Goal: Entertainment & Leisure: Consume media (video, audio)

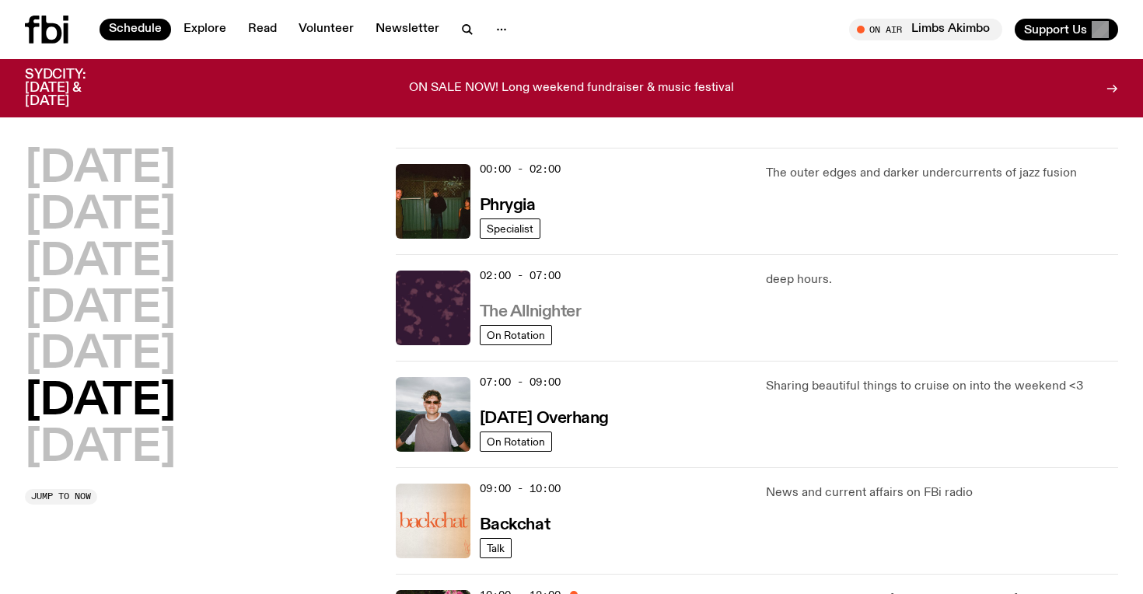
click at [553, 309] on h3 "The Allnighter" at bounding box center [531, 312] width 102 height 16
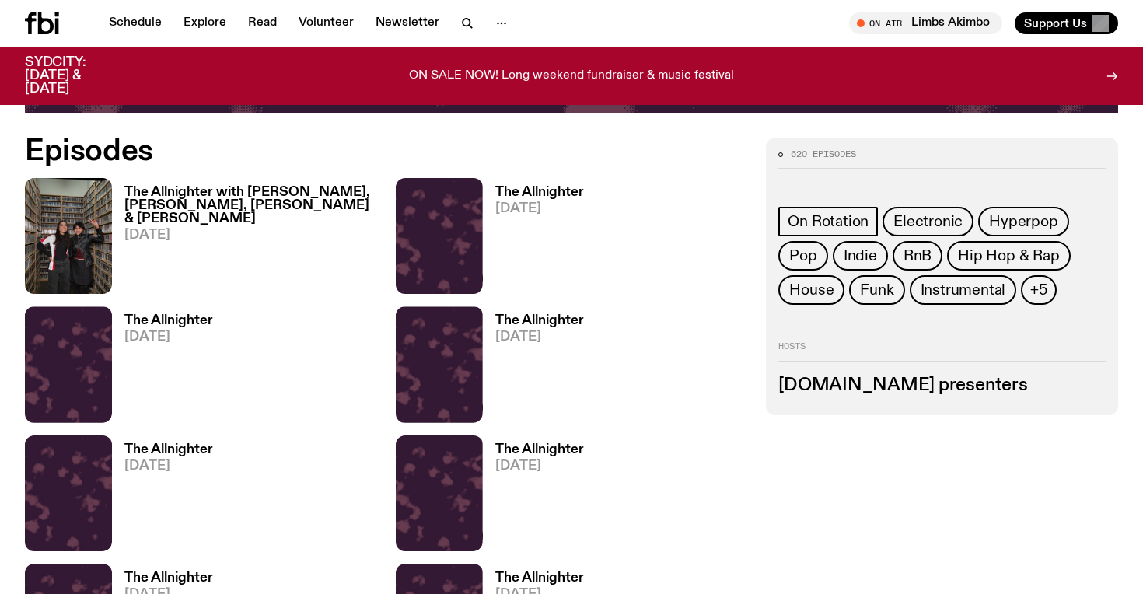
scroll to position [637, 0]
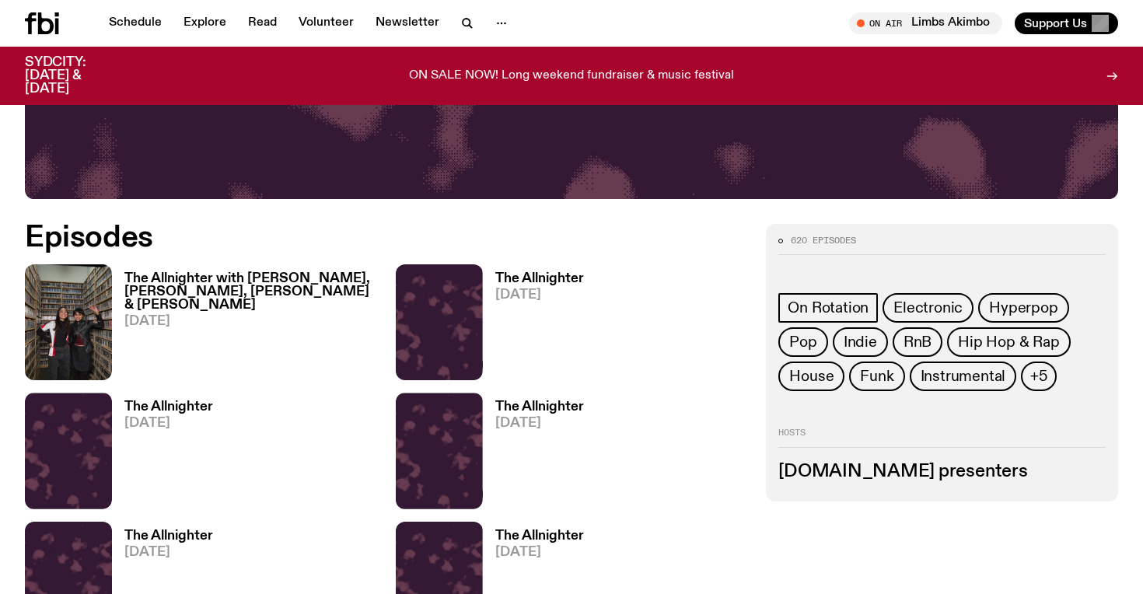
click at [265, 284] on h3 "The Allnighter with [PERSON_NAME], [PERSON_NAME], [PERSON_NAME] & [PERSON_NAME]" at bounding box center [250, 292] width 253 height 40
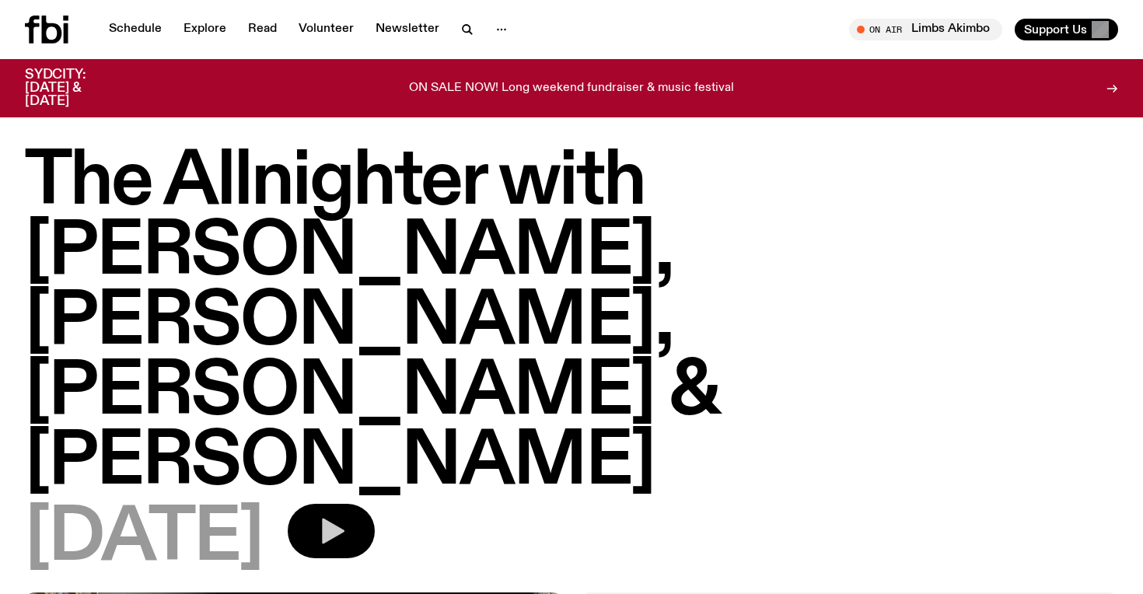
click at [375, 504] on button "button" at bounding box center [331, 531] width 87 height 54
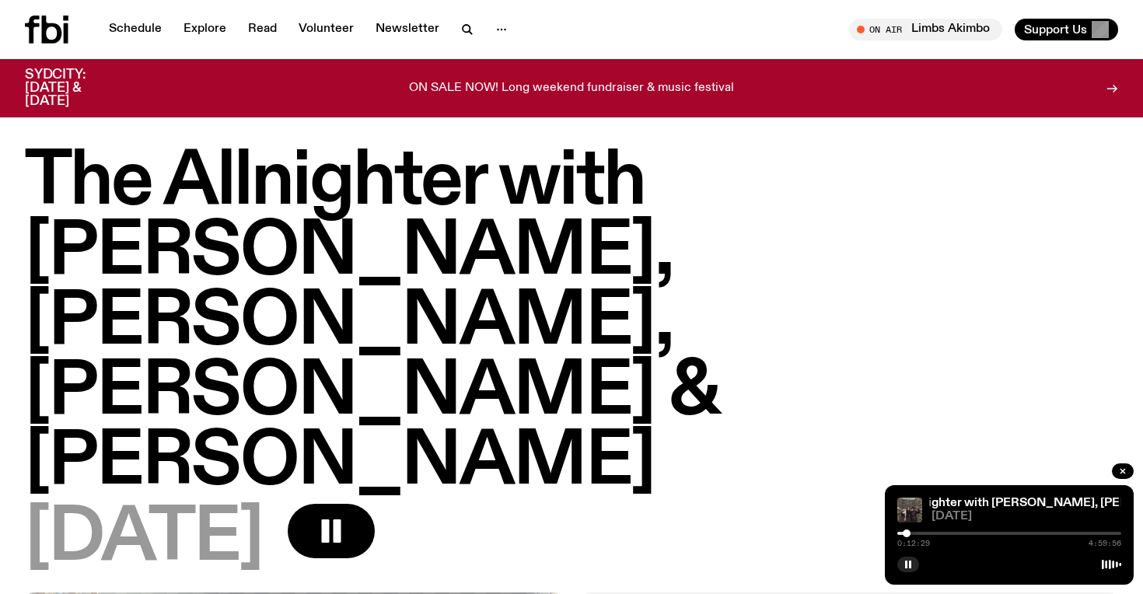
drag, startPoint x: 897, startPoint y: 535, endPoint x: 906, endPoint y: 535, distance: 9.3
click at [906, 535] on div at bounding box center [907, 533] width 8 height 8
click at [906, 538] on div "0:12:32 4:59:56" at bounding box center [1009, 538] width 224 height 19
drag, startPoint x: 904, startPoint y: 533, endPoint x: 913, endPoint y: 533, distance: 8.6
click at [912, 533] on div at bounding box center [908, 533] width 8 height 8
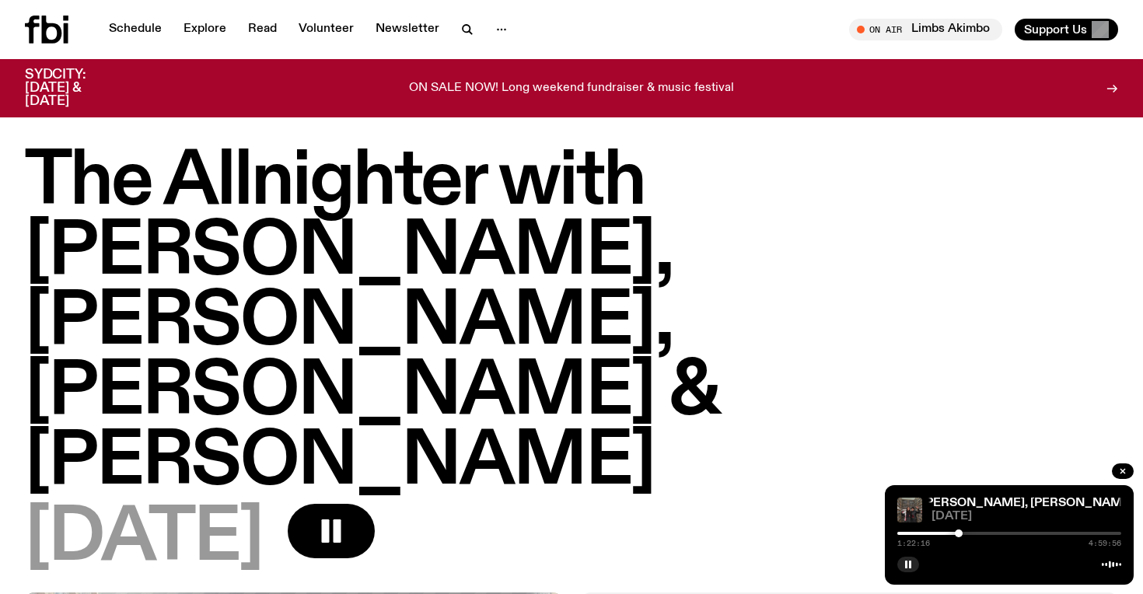
drag, startPoint x: 913, startPoint y: 533, endPoint x: 959, endPoint y: 528, distance: 46.2
click at [959, 529] on div "1:22:16 4:59:56" at bounding box center [1009, 538] width 224 height 19
drag, startPoint x: 957, startPoint y: 532, endPoint x: 976, endPoint y: 532, distance: 19.4
click at [976, 532] on div at bounding box center [977, 533] width 8 height 8
click at [973, 532] on div at bounding box center [973, 533] width 8 height 8
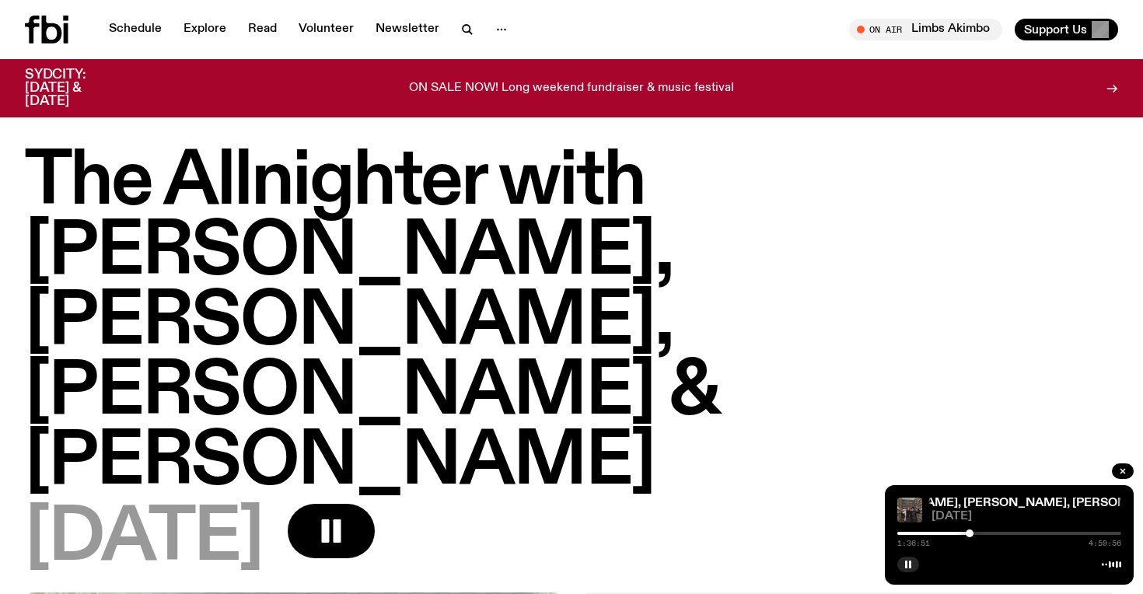
drag, startPoint x: 973, startPoint y: 532, endPoint x: 964, endPoint y: 533, distance: 8.6
click at [966, 533] on div at bounding box center [970, 533] width 8 height 8
drag, startPoint x: 964, startPoint y: 533, endPoint x: 954, endPoint y: 533, distance: 10.1
click at [954, 533] on div at bounding box center [954, 533] width 8 height 8
drag, startPoint x: 954, startPoint y: 533, endPoint x: 944, endPoint y: 533, distance: 10.1
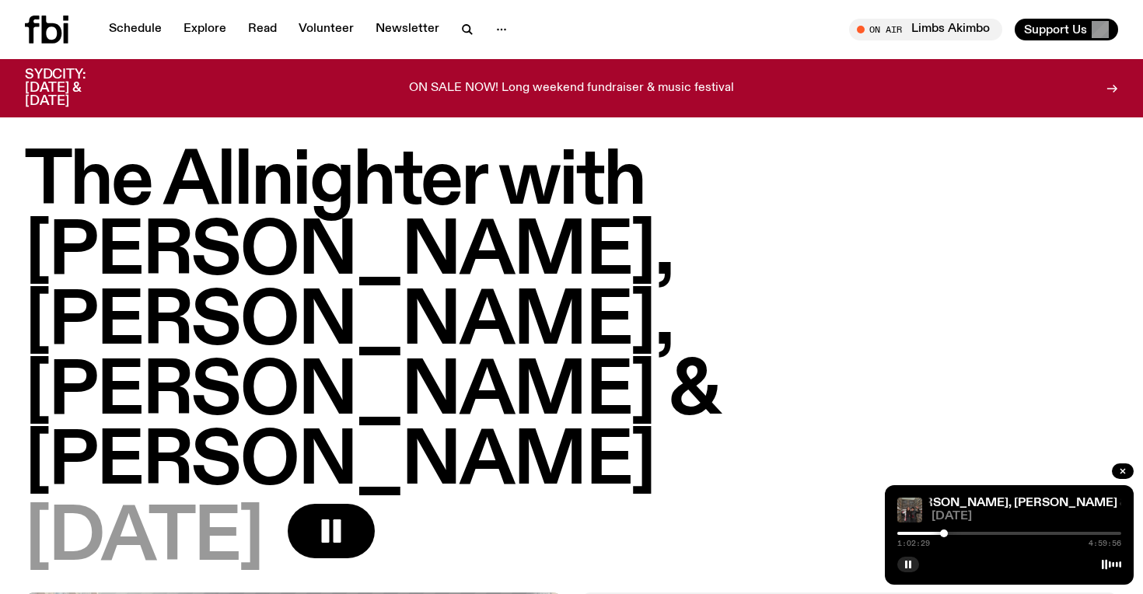
click at [944, 533] on div at bounding box center [944, 533] width 8 height 8
click at [940, 533] on div at bounding box center [940, 533] width 8 height 8
click at [943, 533] on div at bounding box center [942, 533] width 8 height 8
click at [947, 533] on div at bounding box center [947, 533] width 8 height 8
click at [952, 532] on div at bounding box center [949, 533] width 8 height 8
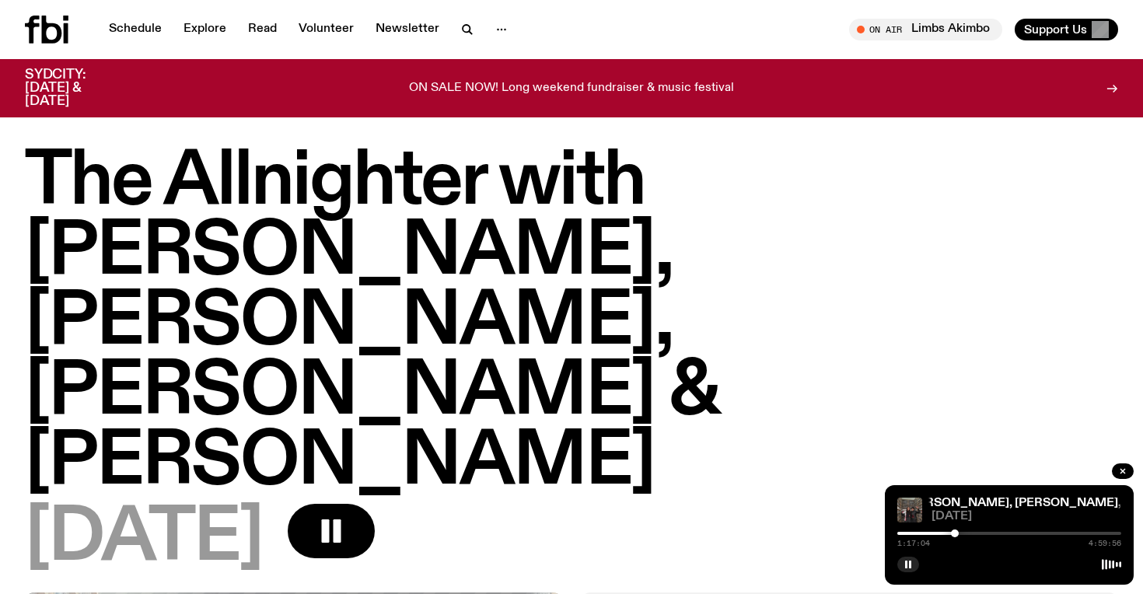
click at [955, 534] on div at bounding box center [955, 533] width 8 height 8
click at [952, 533] on div at bounding box center [952, 533] width 8 height 8
click at [948, 534] on div at bounding box center [948, 533] width 8 height 8
click at [944, 534] on div at bounding box center [944, 533] width 8 height 8
click at [1057, 494] on div "The Allnighter with [PERSON_NAME], [PERSON_NAME], [PERSON_NAME] & [PERSON_NAME]…" at bounding box center [1009, 535] width 249 height 100
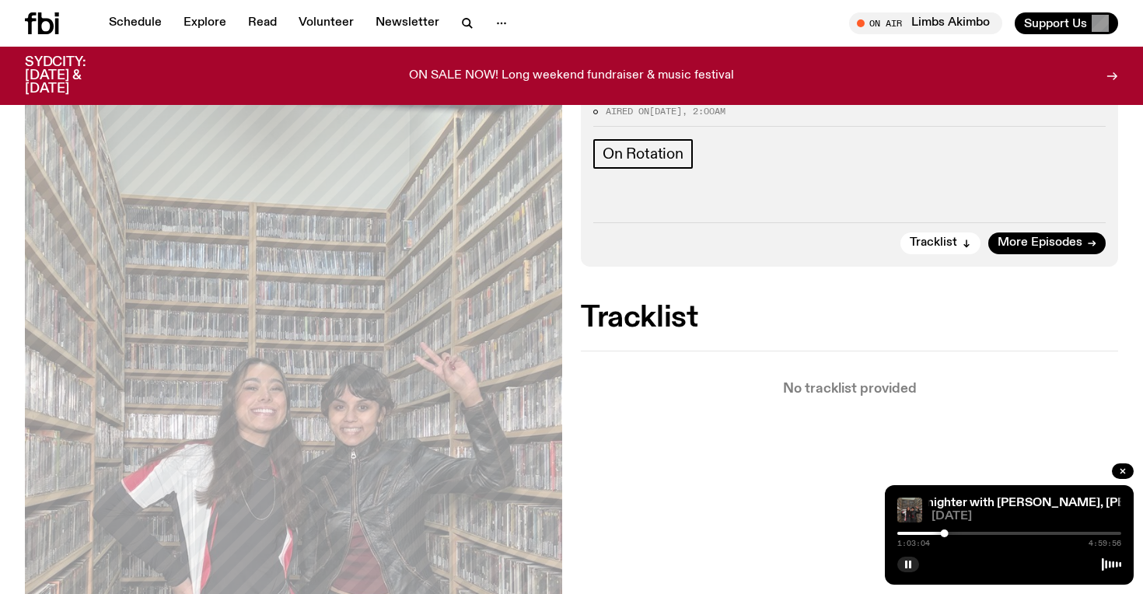
scroll to position [487, 0]
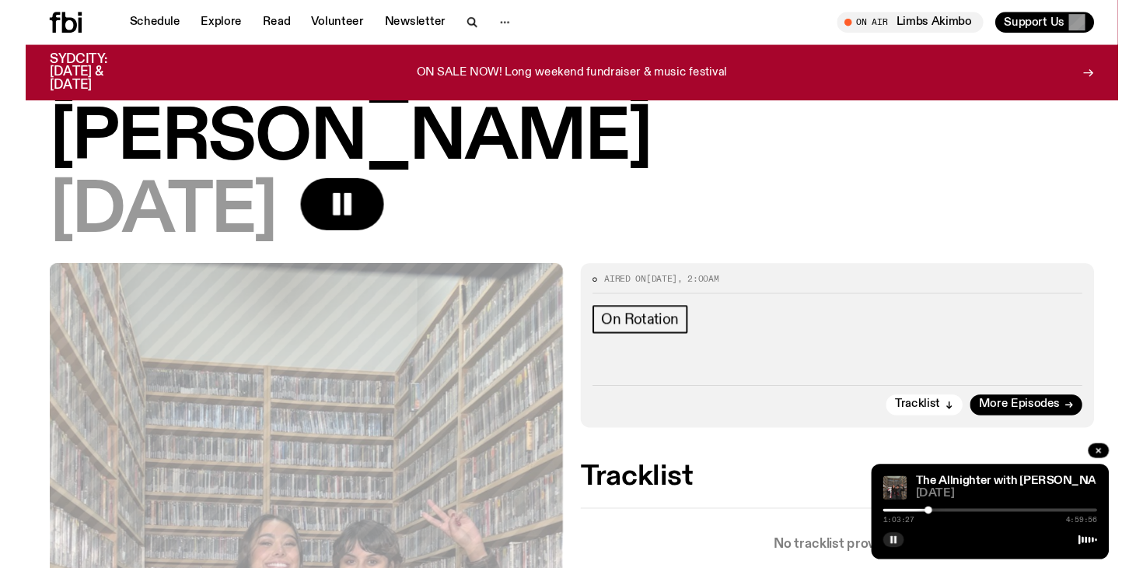
scroll to position [306, 0]
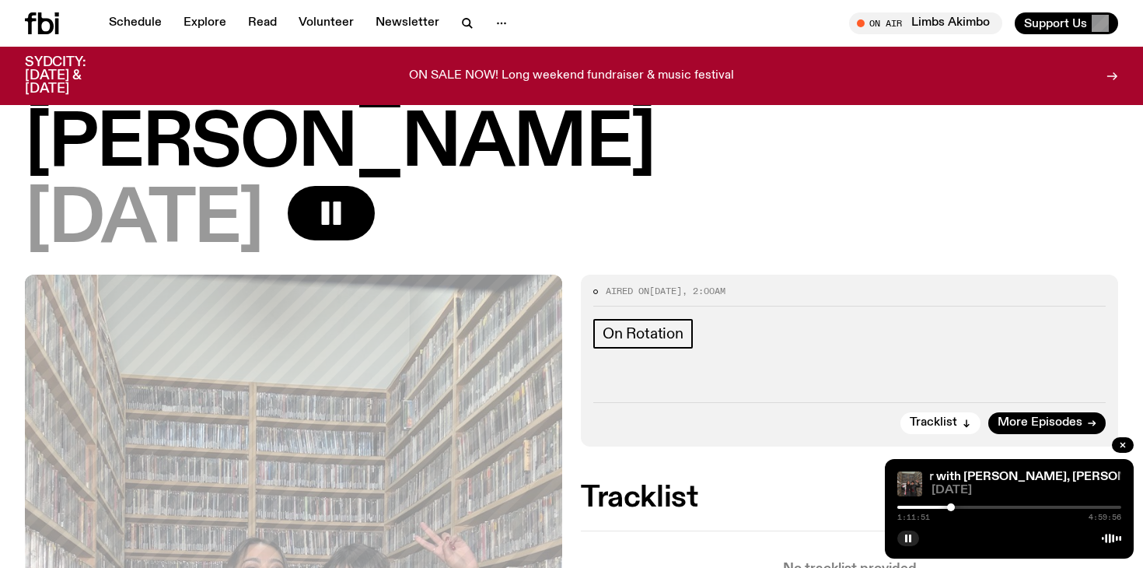
click at [952, 508] on div at bounding box center [951, 507] width 8 height 8
click at [947, 506] on div at bounding box center [948, 507] width 8 height 8
click at [950, 506] on div at bounding box center [949, 507] width 8 height 8
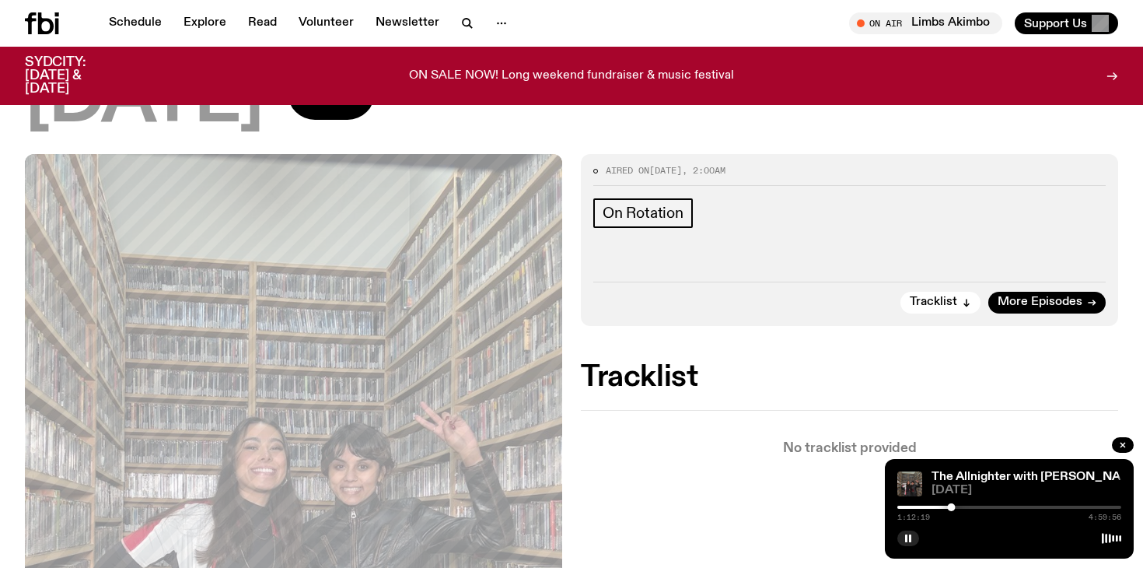
scroll to position [428, 0]
click at [957, 507] on div at bounding box center [1009, 506] width 224 height 3
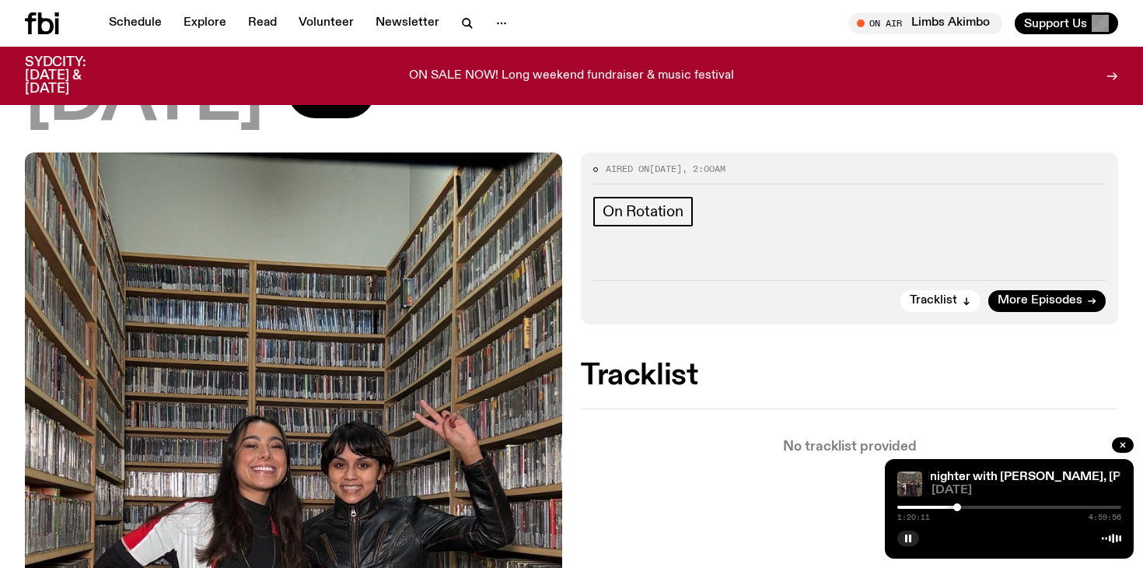
click at [952, 506] on div at bounding box center [845, 506] width 224 height 3
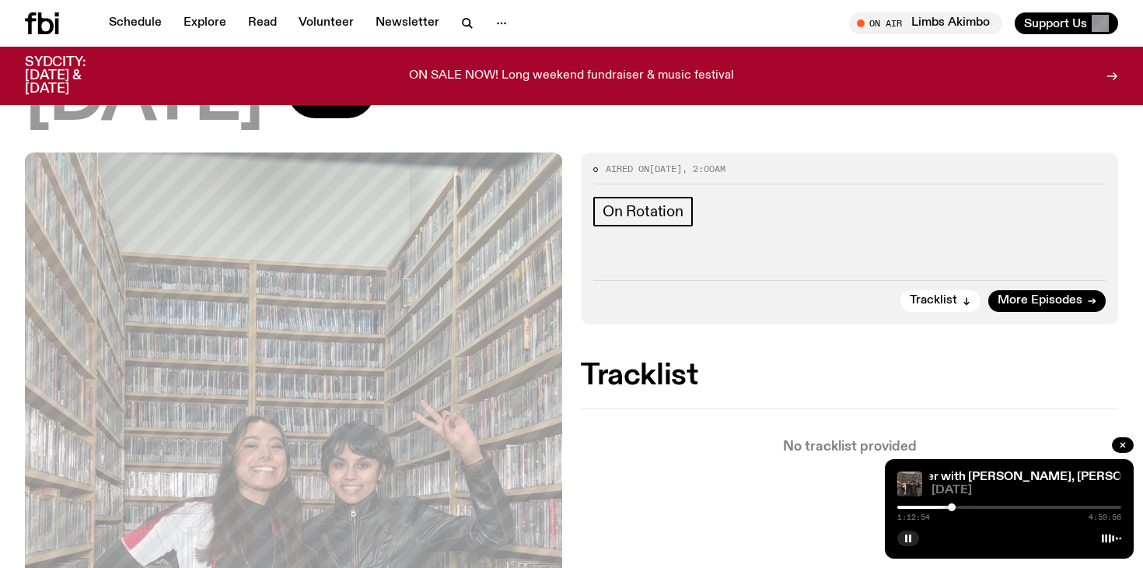
click at [952, 506] on div at bounding box center [952, 507] width 8 height 8
click at [954, 506] on div at bounding box center [954, 507] width 8 height 8
click at [952, 506] on div at bounding box center [952, 507] width 8 height 8
click at [903, 542] on button "button" at bounding box center [908, 538] width 22 height 16
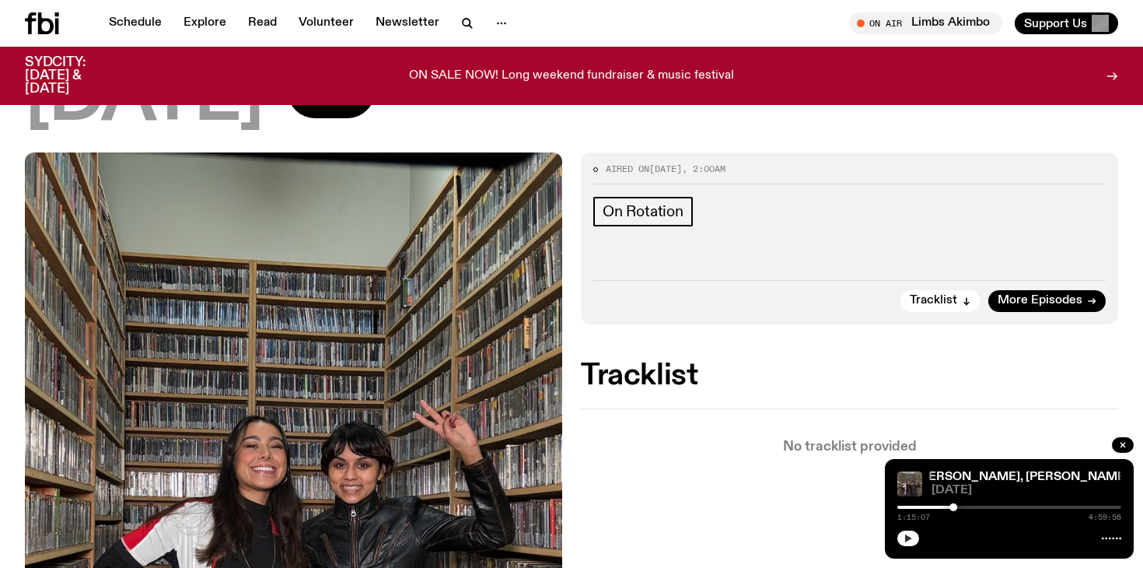
click at [912, 537] on button "button" at bounding box center [908, 538] width 22 height 16
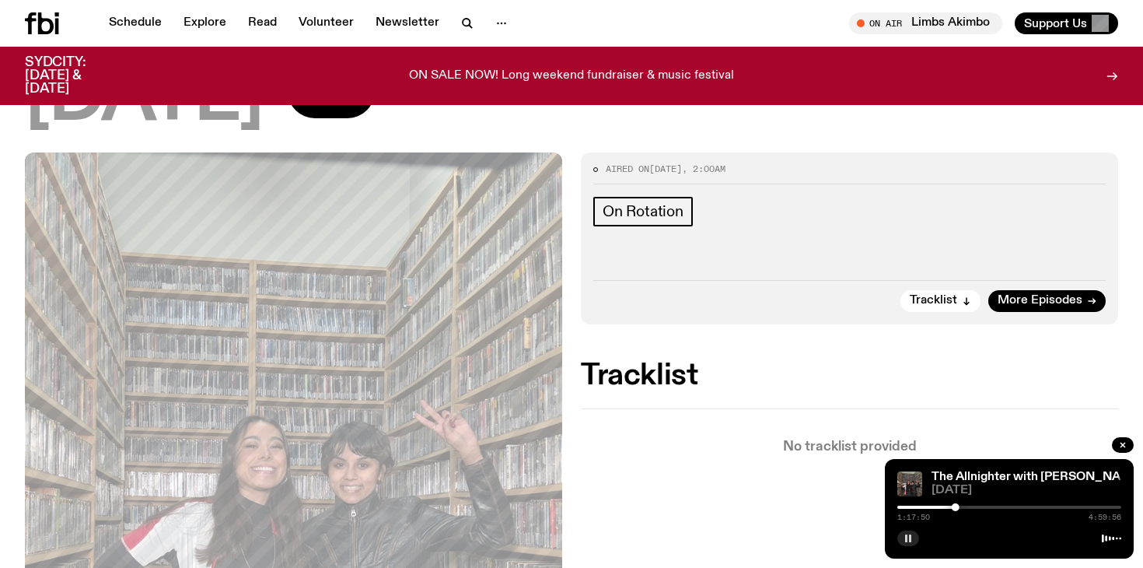
click at [906, 548] on div "The Allnighter with [PERSON_NAME], [PERSON_NAME], [PERSON_NAME] & [PERSON_NAME]…" at bounding box center [1009, 509] width 249 height 100
click at [906, 543] on button "button" at bounding box center [908, 538] width 22 height 16
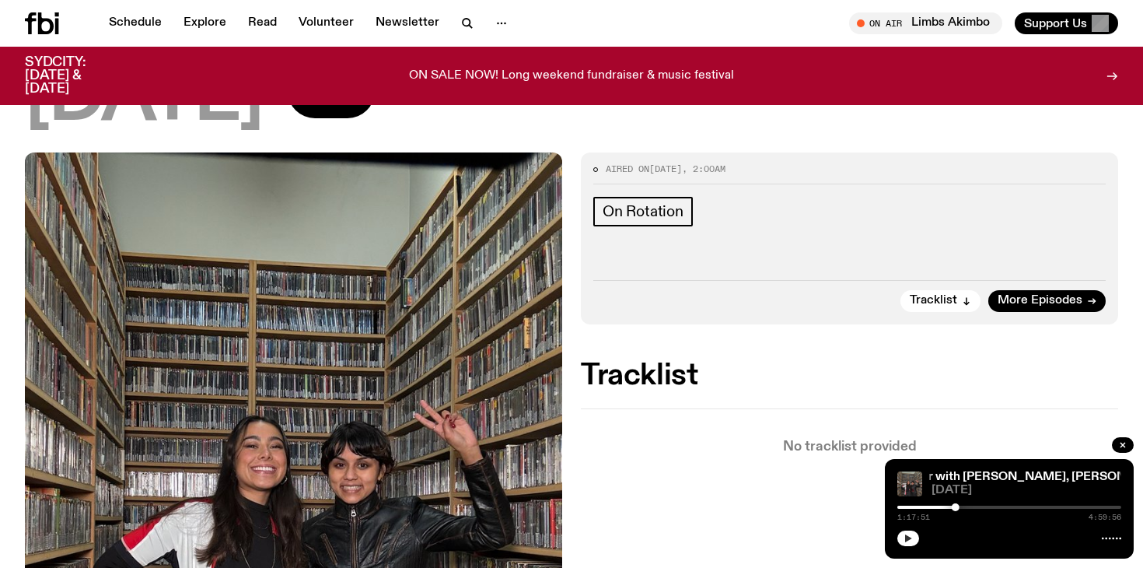
click at [911, 540] on icon "button" at bounding box center [907, 537] width 9 height 9
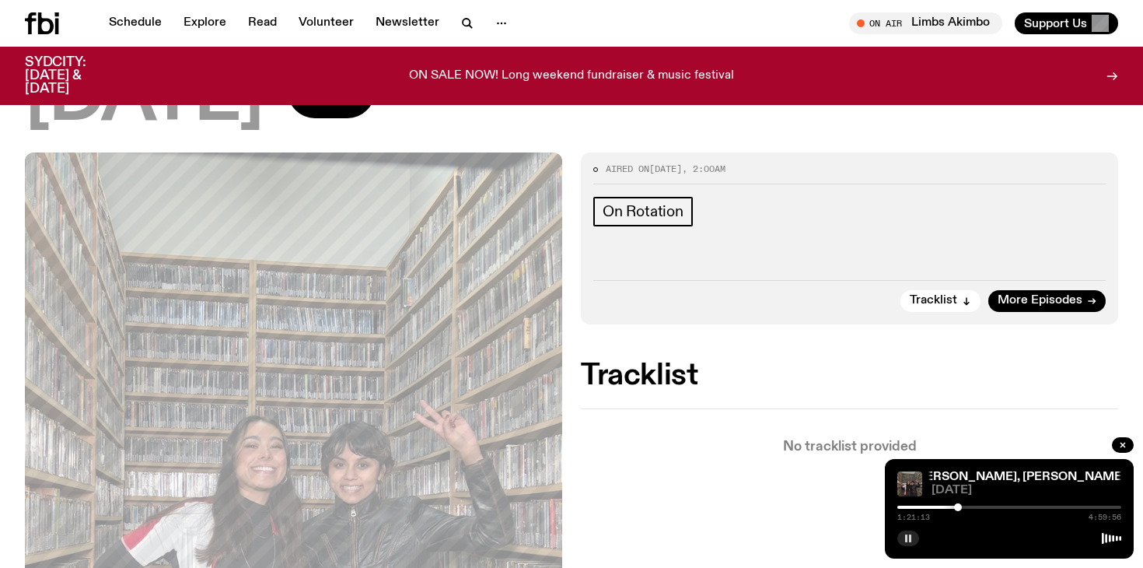
click at [958, 508] on div at bounding box center [958, 507] width 8 height 8
click at [956, 508] on div at bounding box center [956, 507] width 8 height 8
click at [907, 533] on icon "button" at bounding box center [907, 537] width 9 height 9
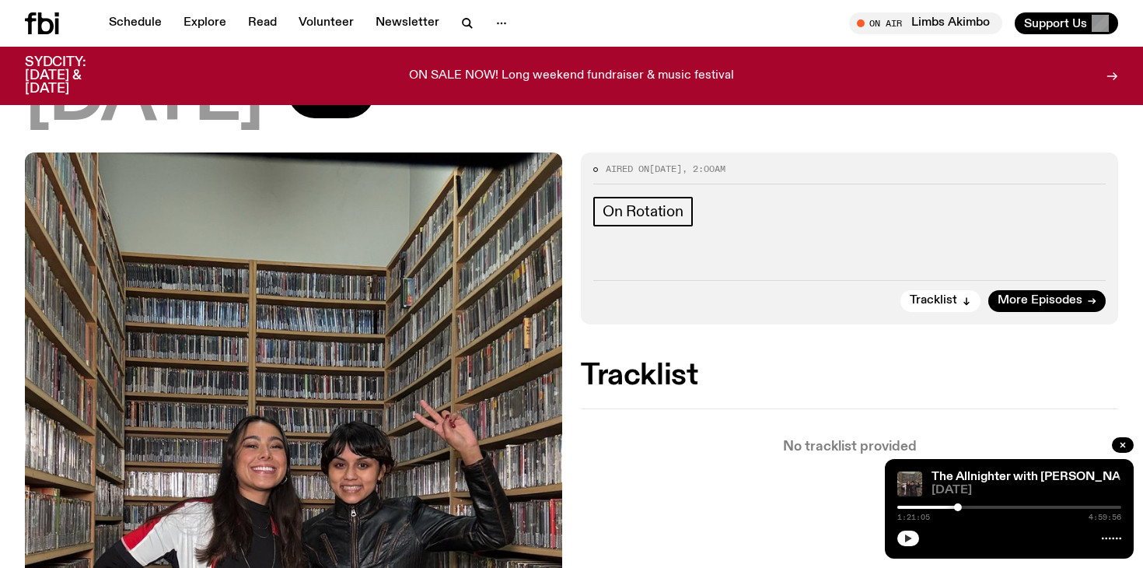
click at [903, 535] on button "button" at bounding box center [908, 538] width 22 height 16
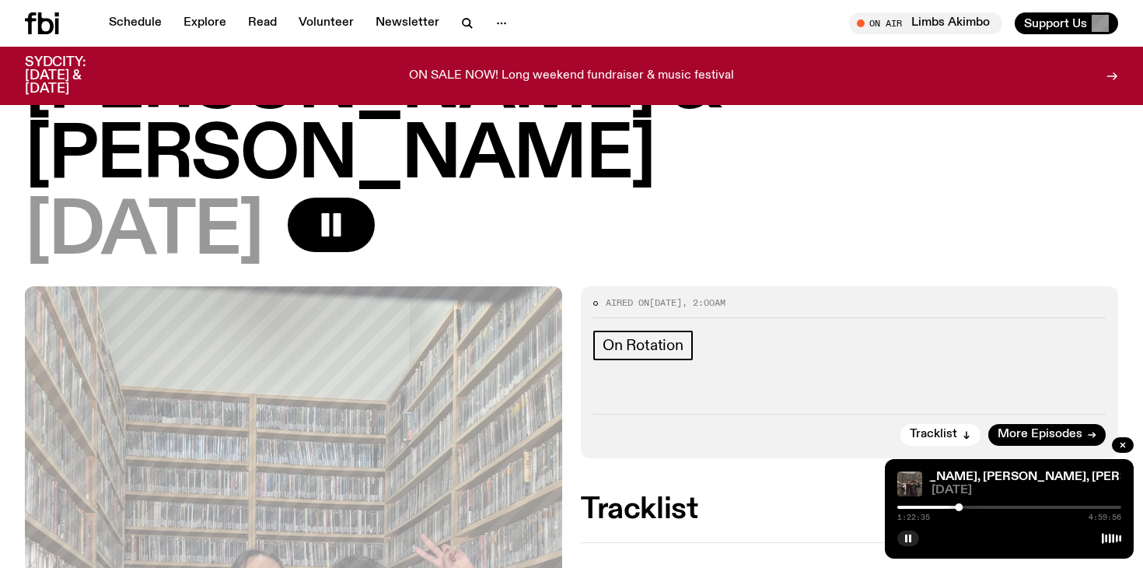
scroll to position [302, 0]
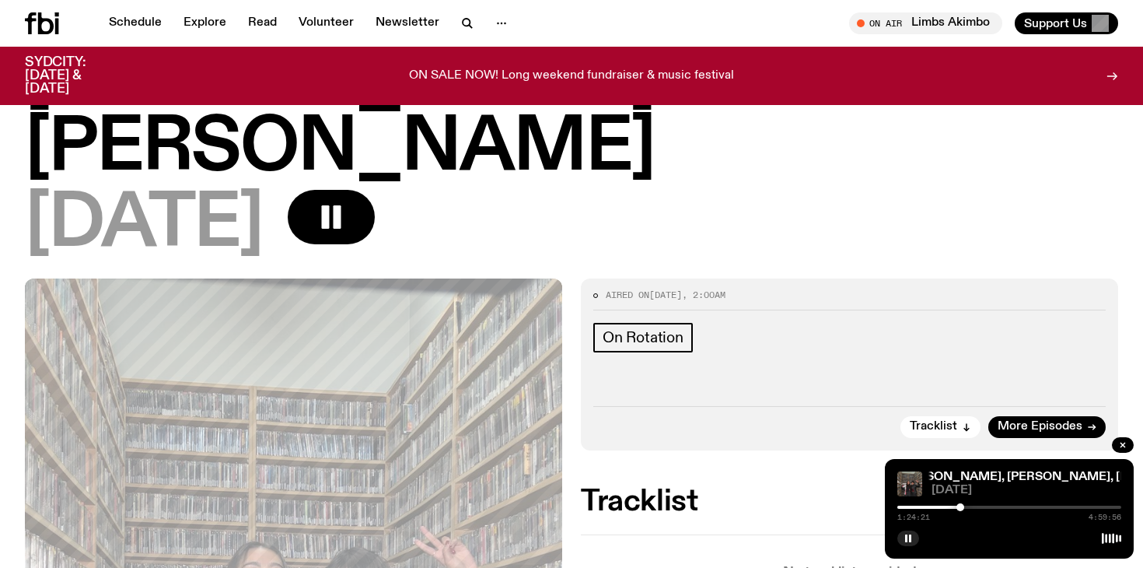
click at [960, 508] on div at bounding box center [960, 507] width 8 height 8
click at [959, 508] on div at bounding box center [959, 507] width 8 height 8
click at [909, 536] on rect "button" at bounding box center [910, 538] width 2 height 8
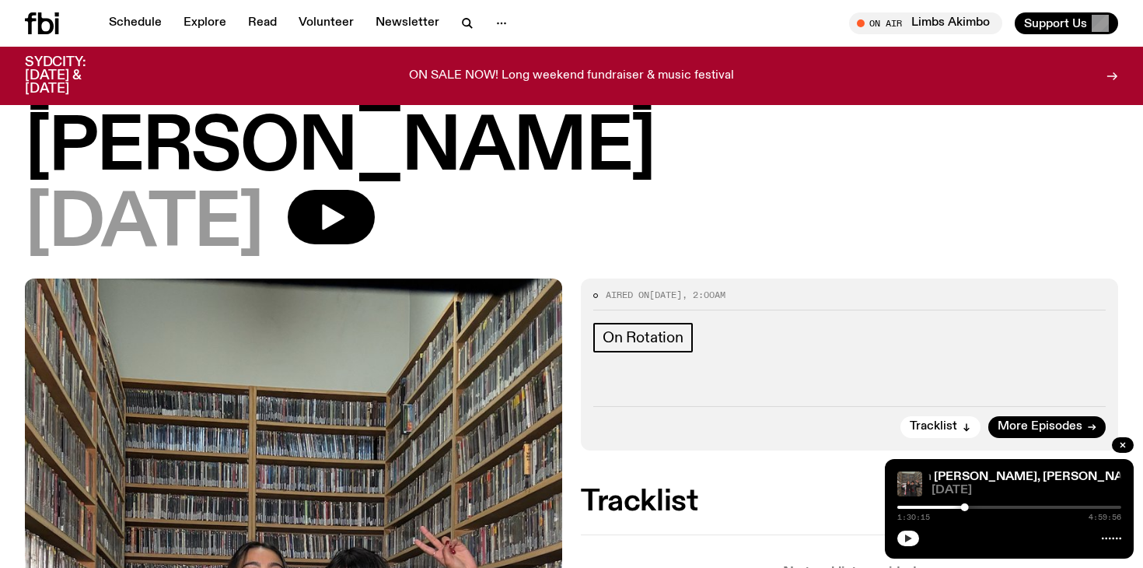
click at [912, 548] on div "The Allnighter with [PERSON_NAME], [PERSON_NAME], [PERSON_NAME] & [PERSON_NAME]…" at bounding box center [1009, 509] width 249 height 100
click at [911, 542] on icon "button" at bounding box center [907, 537] width 9 height 9
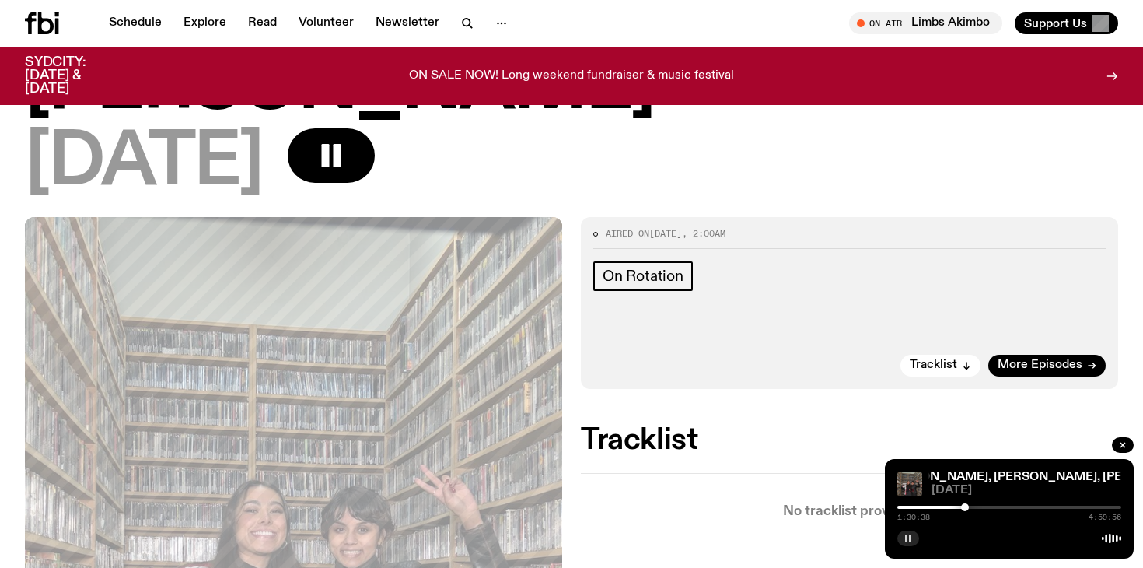
scroll to position [382, 0]
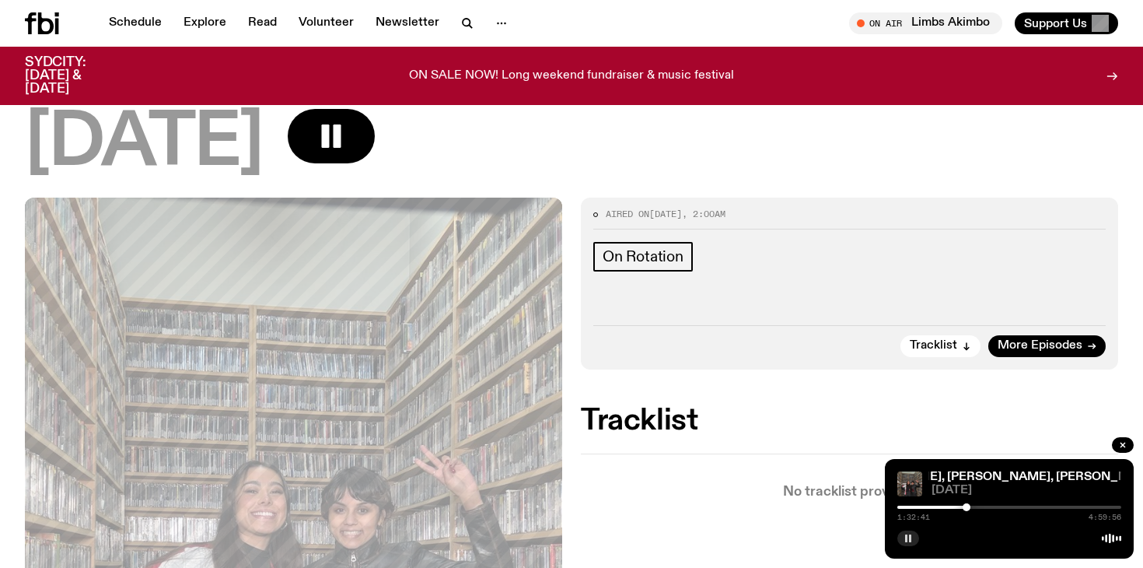
click at [966, 507] on div at bounding box center [966, 507] width 8 height 8
click at [969, 505] on div at bounding box center [969, 507] width 8 height 8
click at [972, 508] on div at bounding box center [969, 507] width 8 height 8
click at [968, 508] on div at bounding box center [968, 507] width 8 height 8
click at [966, 506] on div at bounding box center [966, 507] width 8 height 8
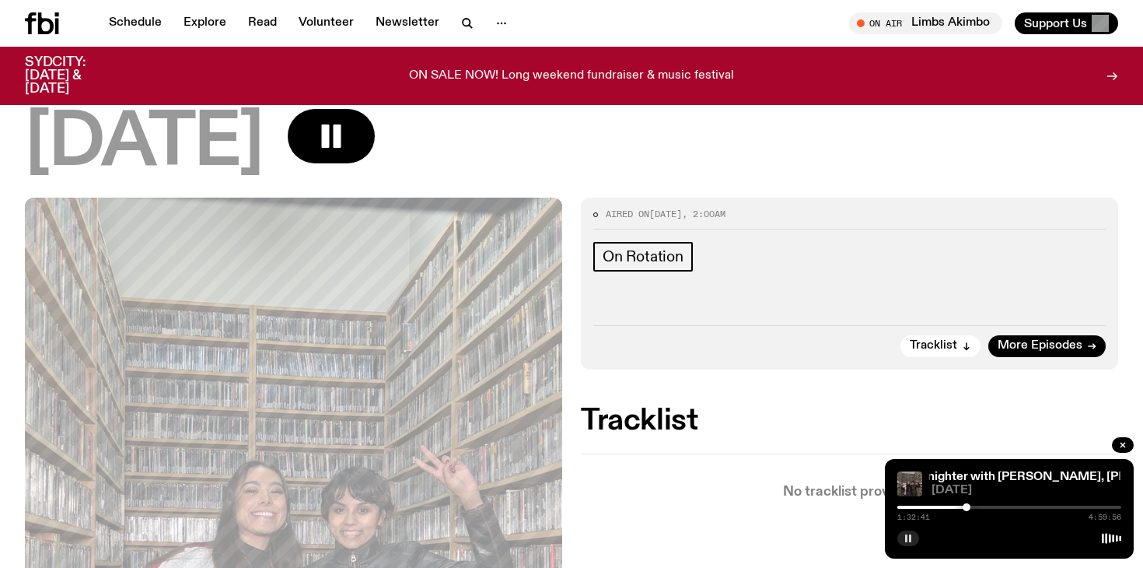
click at [966, 506] on div at bounding box center [966, 507] width 8 height 8
click at [970, 508] on div at bounding box center [970, 507] width 8 height 8
click at [969, 508] on div at bounding box center [970, 507] width 8 height 8
click at [968, 508] on div at bounding box center [968, 507] width 8 height 8
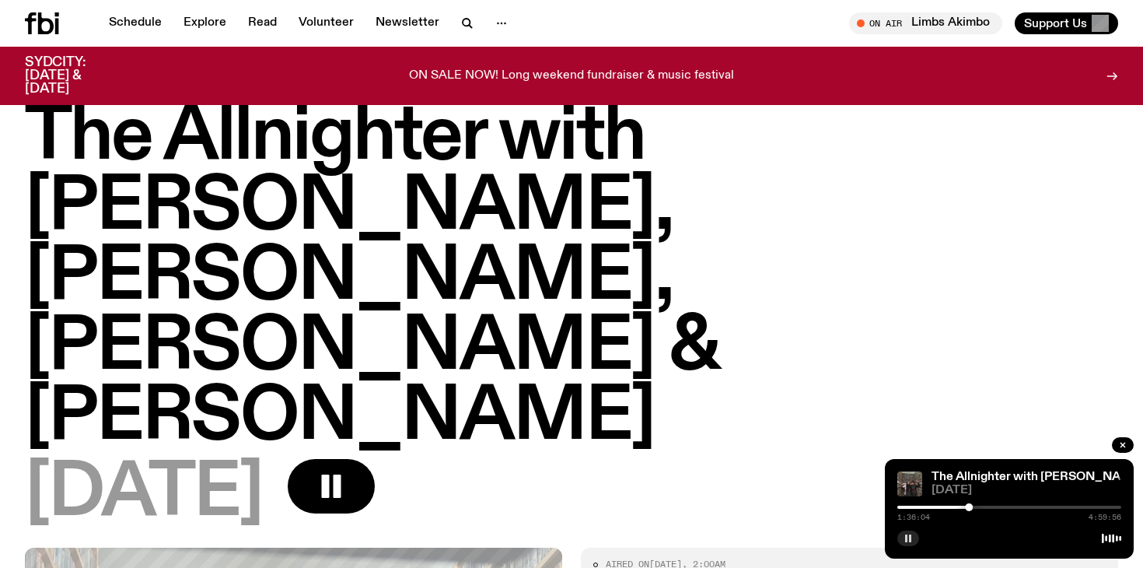
scroll to position [27, 0]
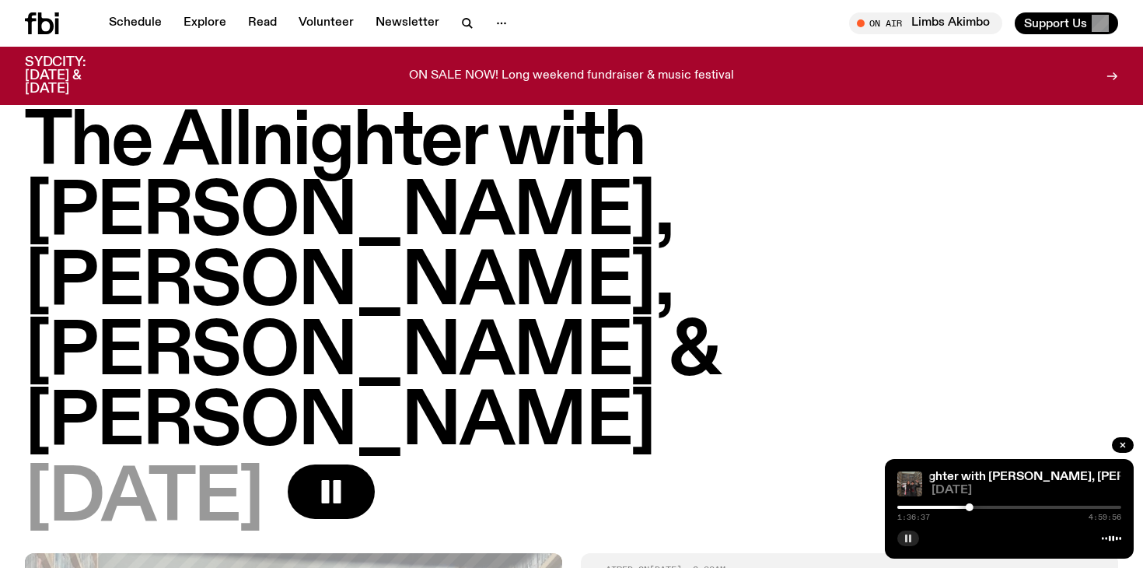
click at [906, 543] on button "button" at bounding box center [908, 538] width 22 height 16
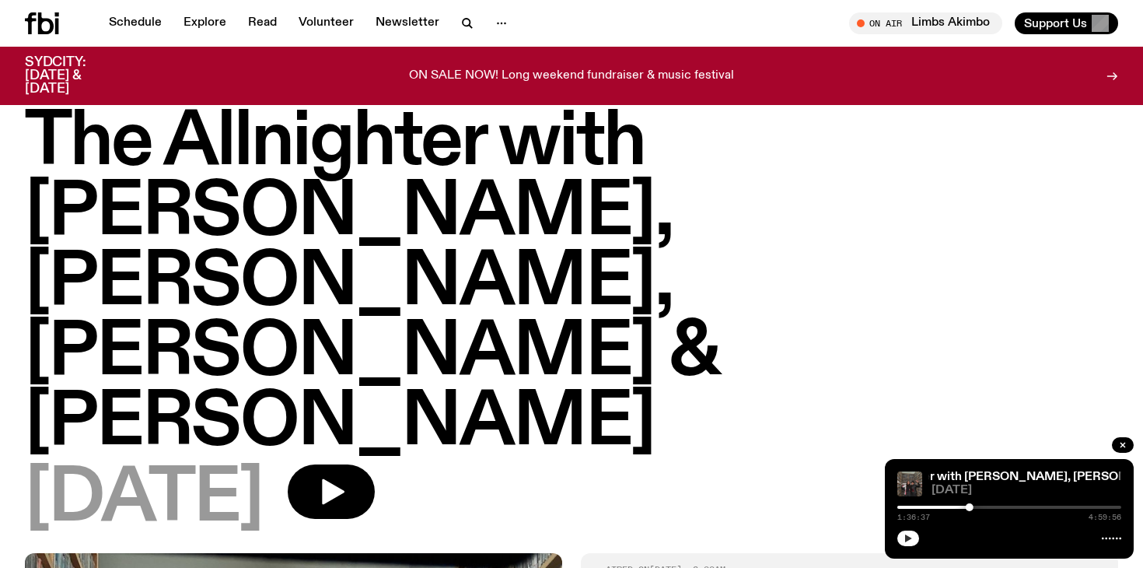
click at [909, 536] on icon "button" at bounding box center [907, 537] width 9 height 9
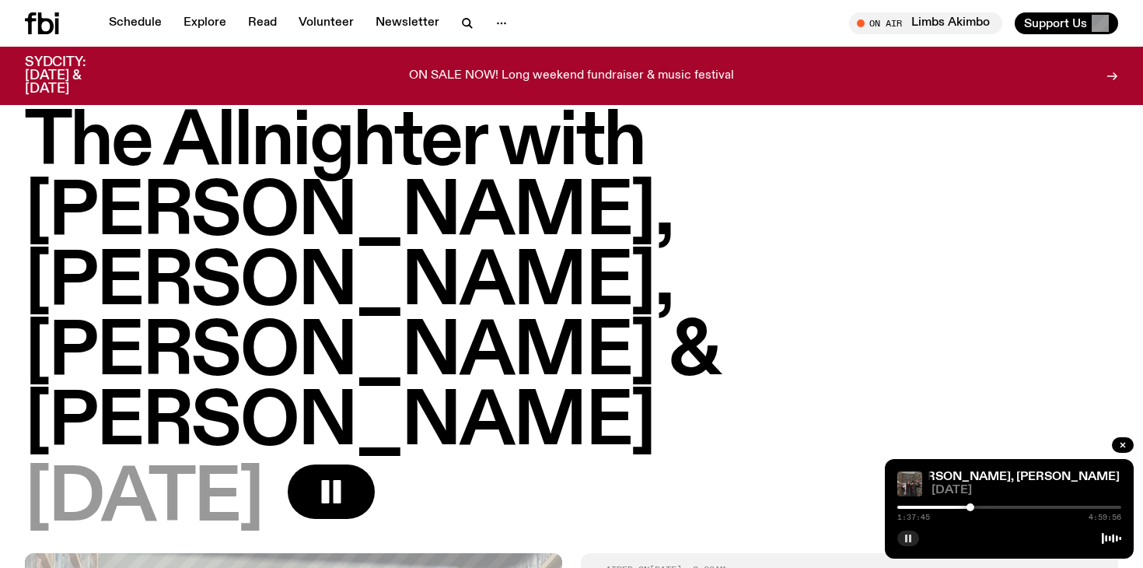
click at [909, 536] on rect "button" at bounding box center [910, 538] width 2 height 8
click at [909, 536] on icon "button" at bounding box center [907, 537] width 9 height 9
click at [905, 536] on rect "button" at bounding box center [906, 538] width 2 height 8
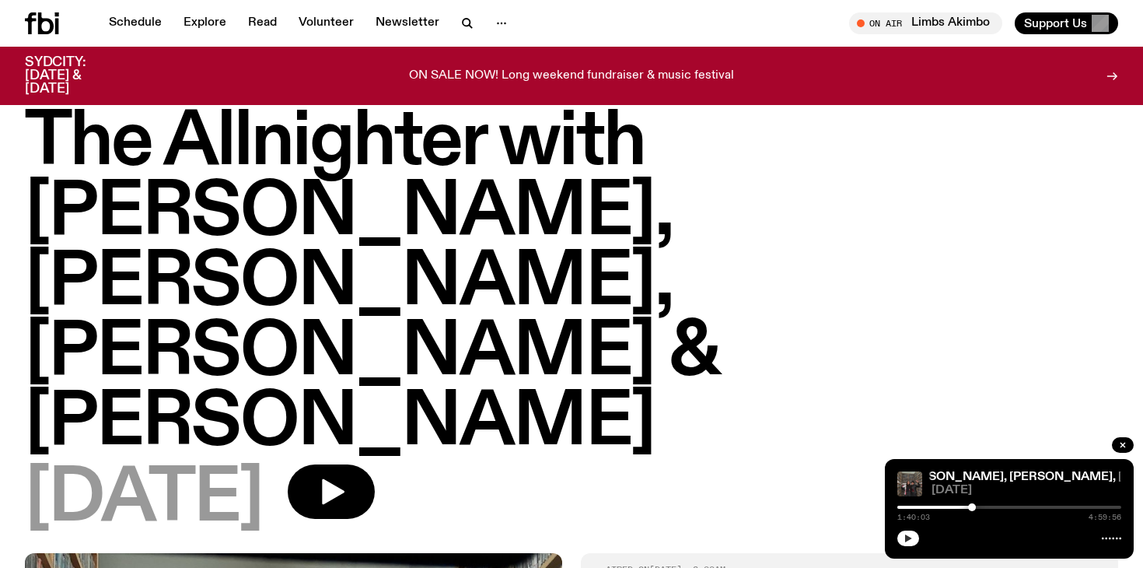
click at [909, 543] on button "button" at bounding box center [908, 538] width 22 height 16
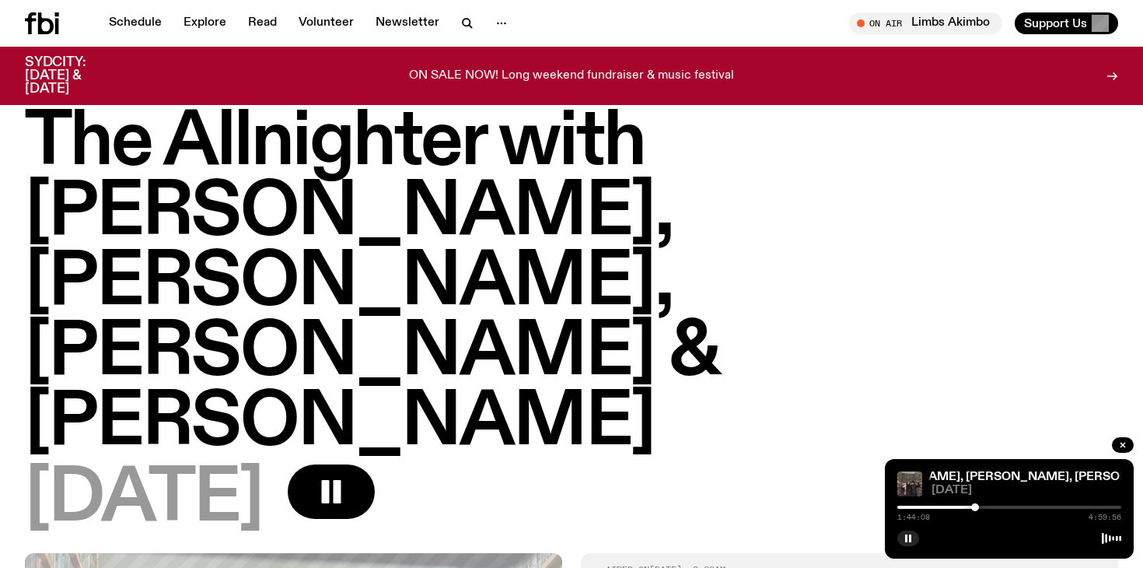
click at [975, 507] on div at bounding box center [975, 507] width 8 height 8
click at [974, 507] on div at bounding box center [974, 507] width 8 height 8
click at [976, 508] on div at bounding box center [977, 507] width 8 height 8
click at [978, 507] on div at bounding box center [978, 507] width 8 height 8
click at [976, 508] on div at bounding box center [976, 507] width 8 height 8
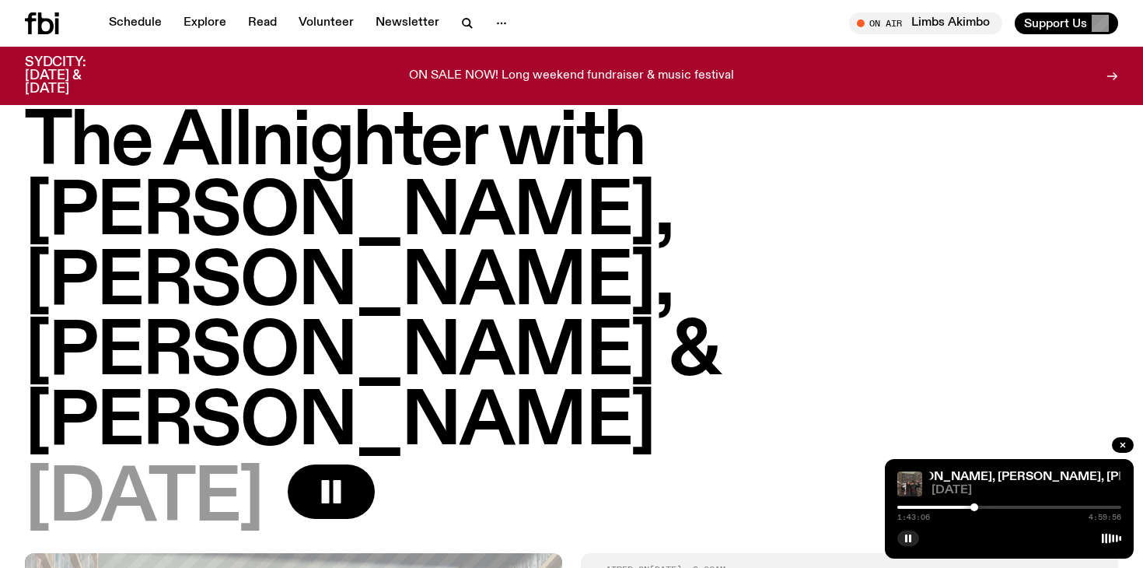
click at [974, 508] on div at bounding box center [974, 507] width 8 height 8
click at [975, 507] on div at bounding box center [975, 507] width 8 height 8
click at [974, 507] on div at bounding box center [974, 507] width 8 height 8
click at [905, 542] on button "button" at bounding box center [908, 538] width 22 height 16
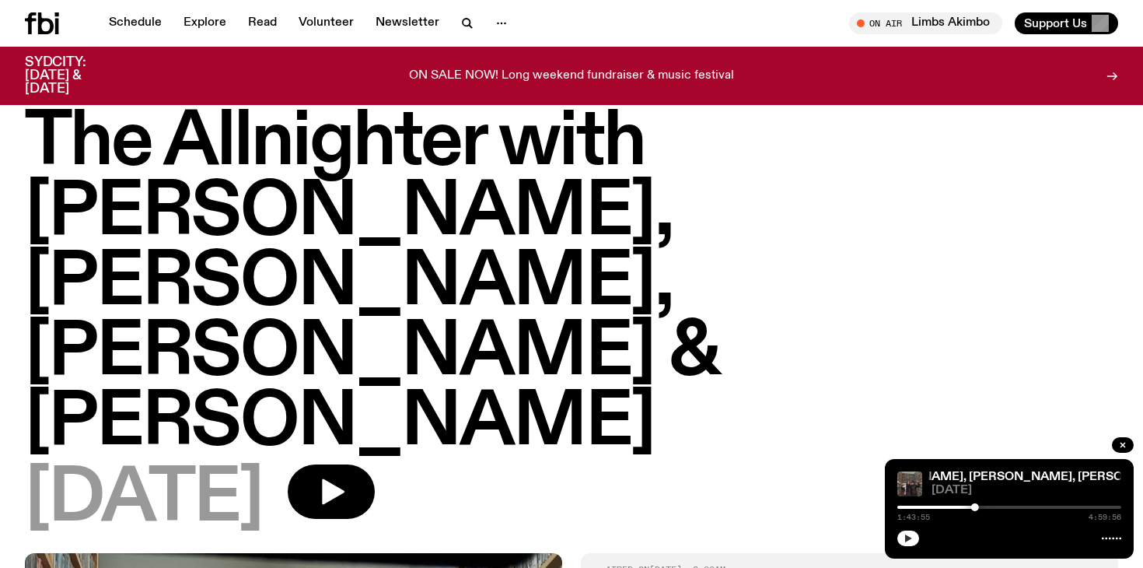
click at [907, 541] on icon "button" at bounding box center [907, 537] width 9 height 9
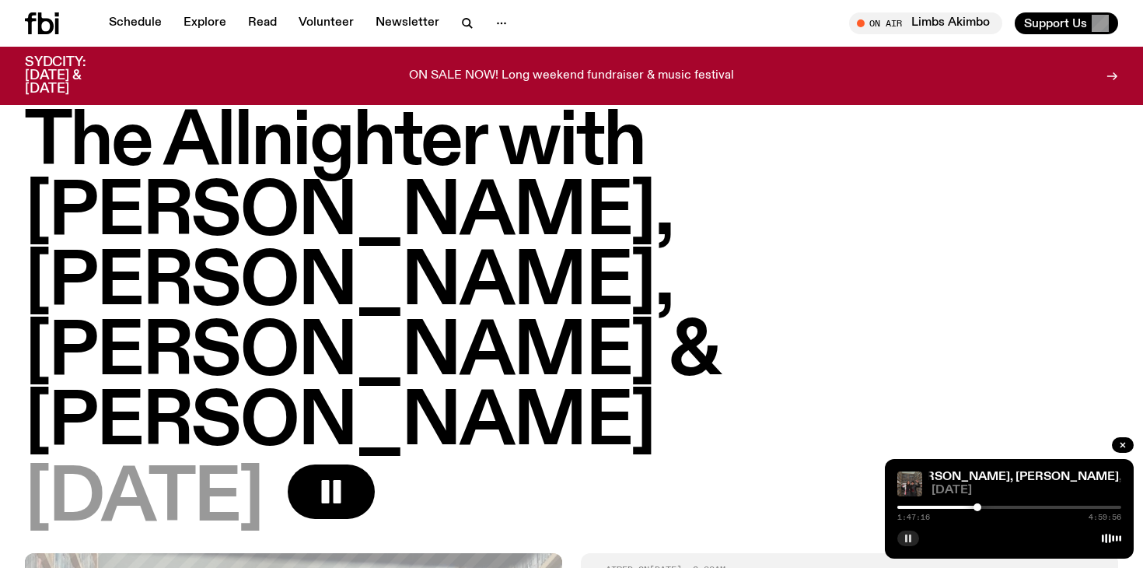
click at [977, 507] on div at bounding box center [977, 507] width 8 height 8
click at [979, 506] on div at bounding box center [979, 507] width 8 height 8
click at [977, 505] on div at bounding box center [977, 507] width 8 height 8
click at [906, 540] on rect "button" at bounding box center [906, 538] width 2 height 8
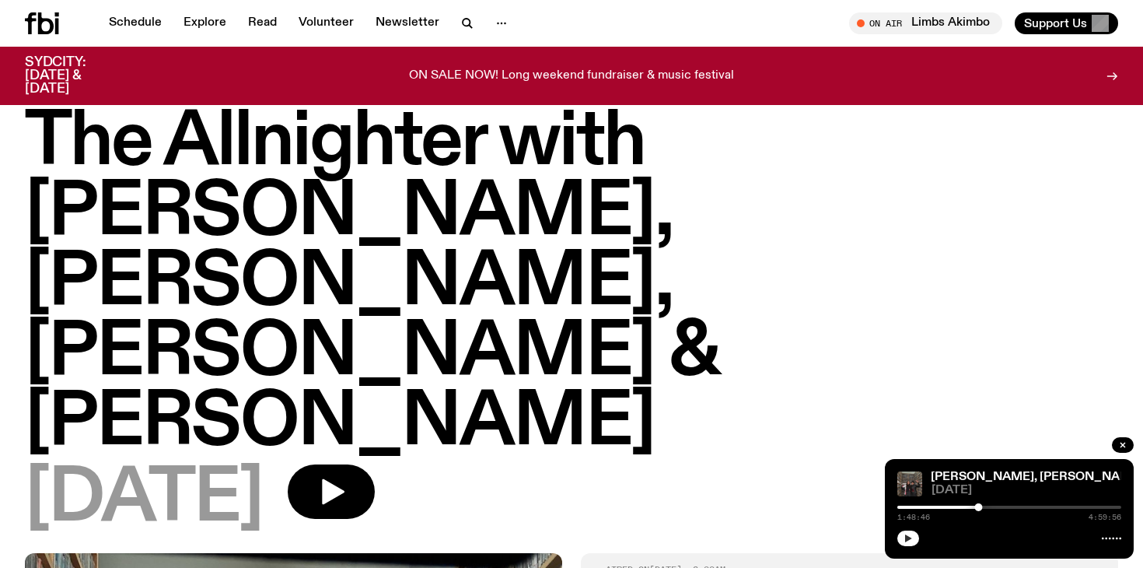
click at [908, 534] on icon "button" at bounding box center [907, 537] width 9 height 9
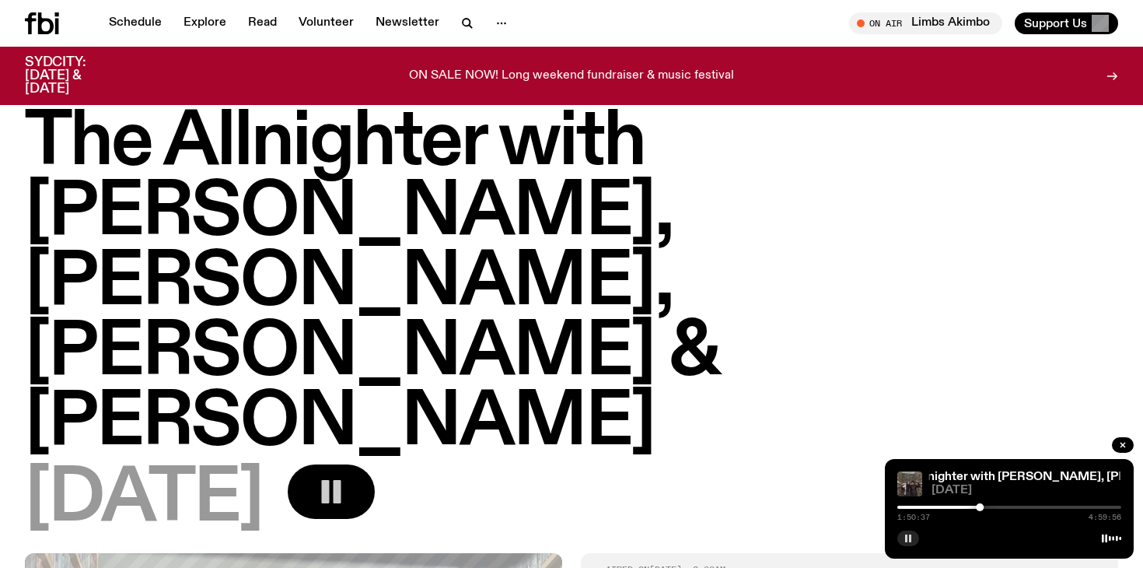
click at [347, 476] on icon "button" at bounding box center [331, 491] width 31 height 31
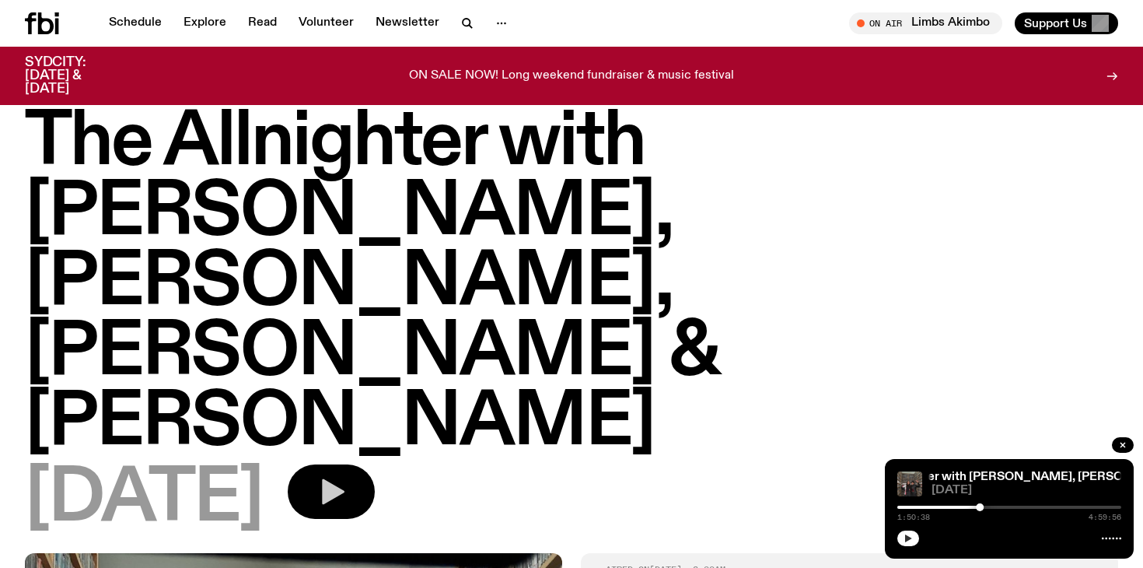
click at [347, 476] on icon "button" at bounding box center [331, 491] width 31 height 31
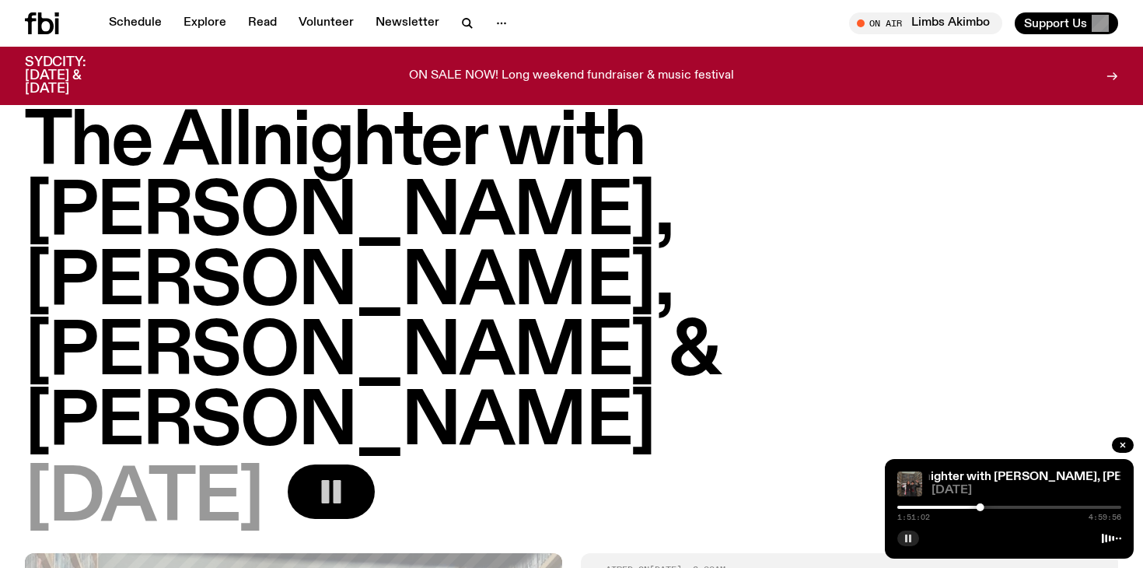
click at [914, 536] on button "button" at bounding box center [908, 538] width 22 height 16
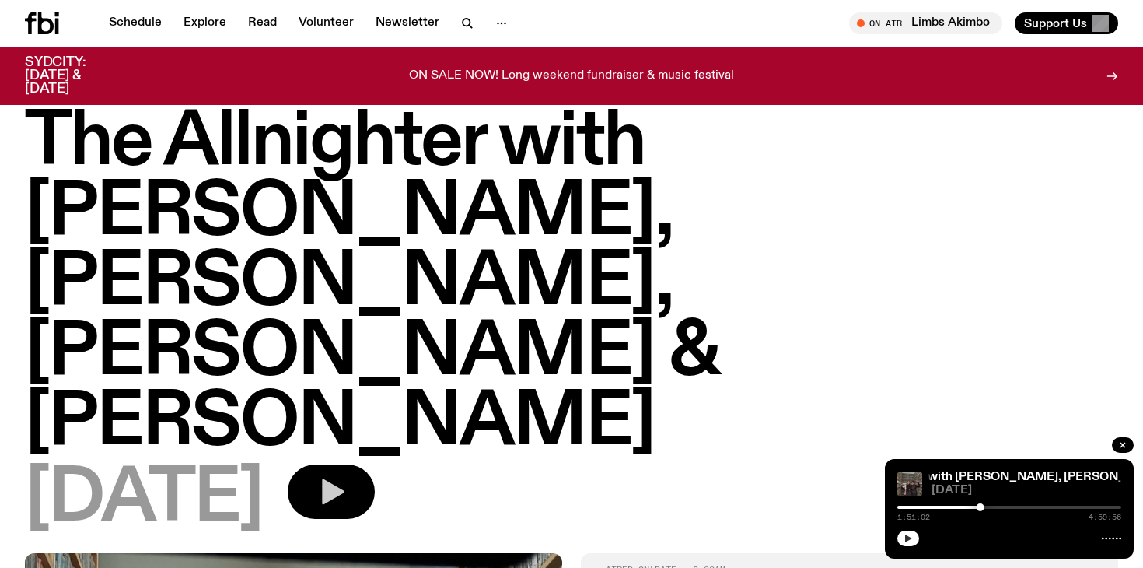
click at [903, 540] on button "button" at bounding box center [908, 538] width 22 height 16
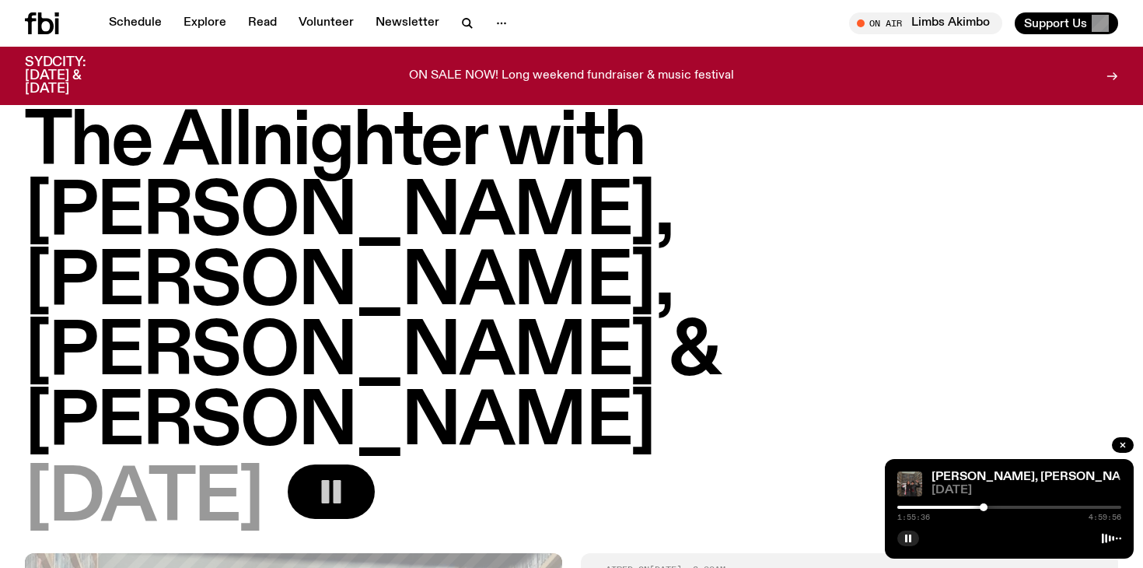
click at [983, 507] on div at bounding box center [984, 507] width 8 height 8
click at [987, 507] on div at bounding box center [987, 507] width 8 height 8
click at [983, 507] on div at bounding box center [984, 507] width 8 height 8
click at [984, 507] on div at bounding box center [984, 507] width 8 height 8
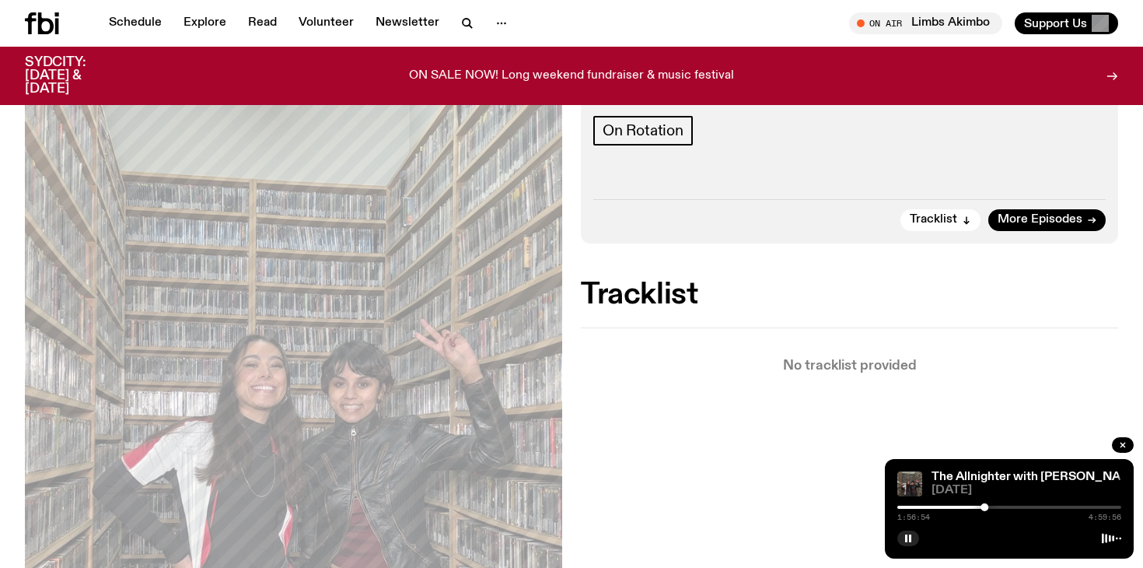
scroll to position [0, 0]
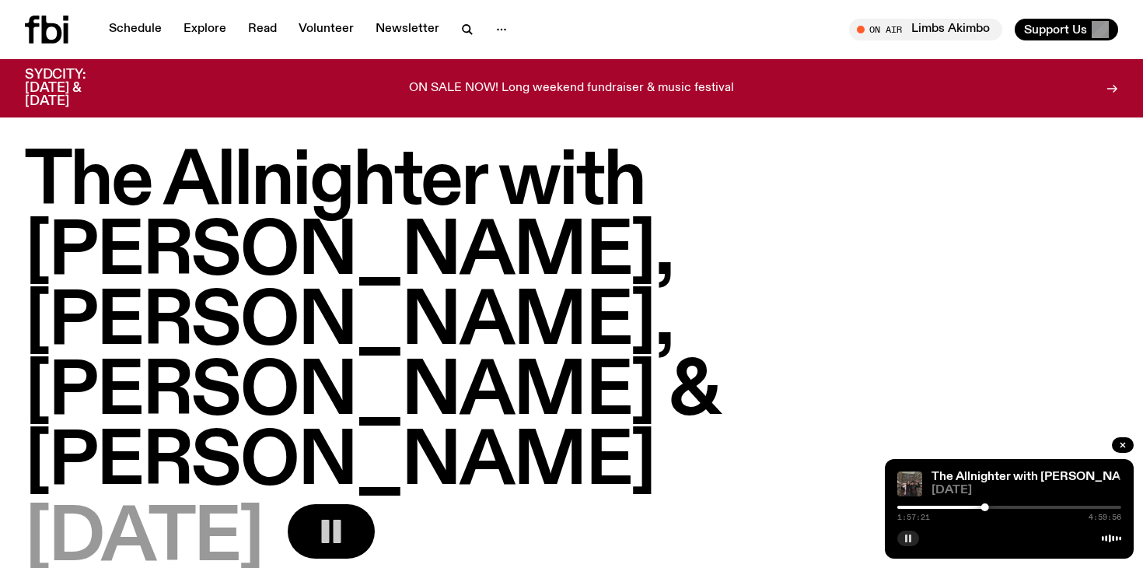
click at [906, 536] on rect "button" at bounding box center [906, 538] width 2 height 8
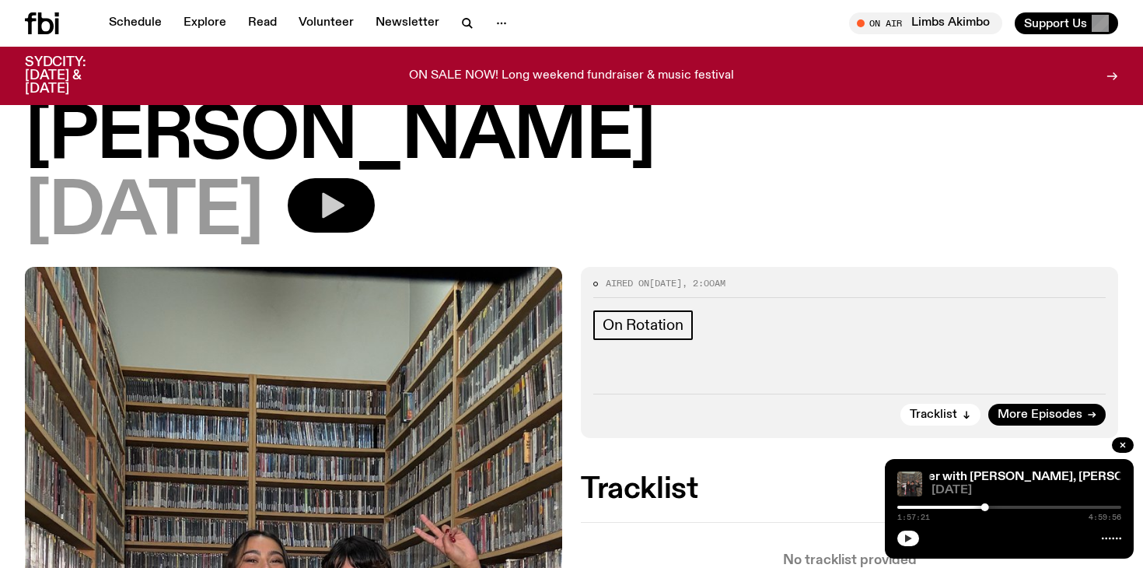
scroll to position [313, 0]
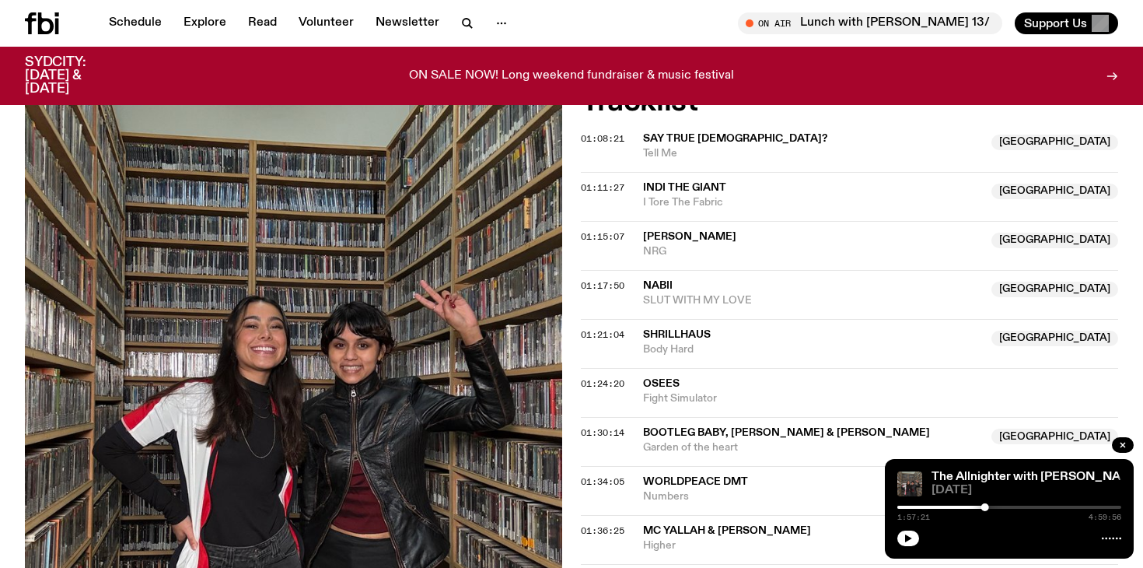
scroll to position [723, 0]
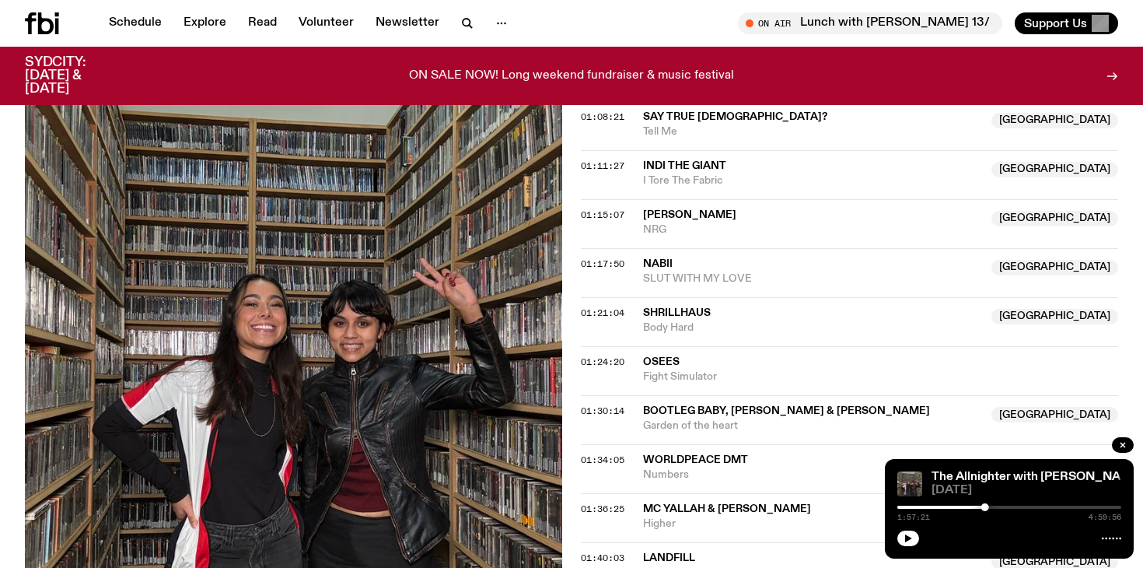
click at [896, 539] on div "The Allnighter with Smriti, Narainee, Izzy & Heidi The Allnighter with Smriti, …" at bounding box center [1009, 509] width 249 height 100
click at [902, 539] on button "button" at bounding box center [908, 538] width 22 height 16
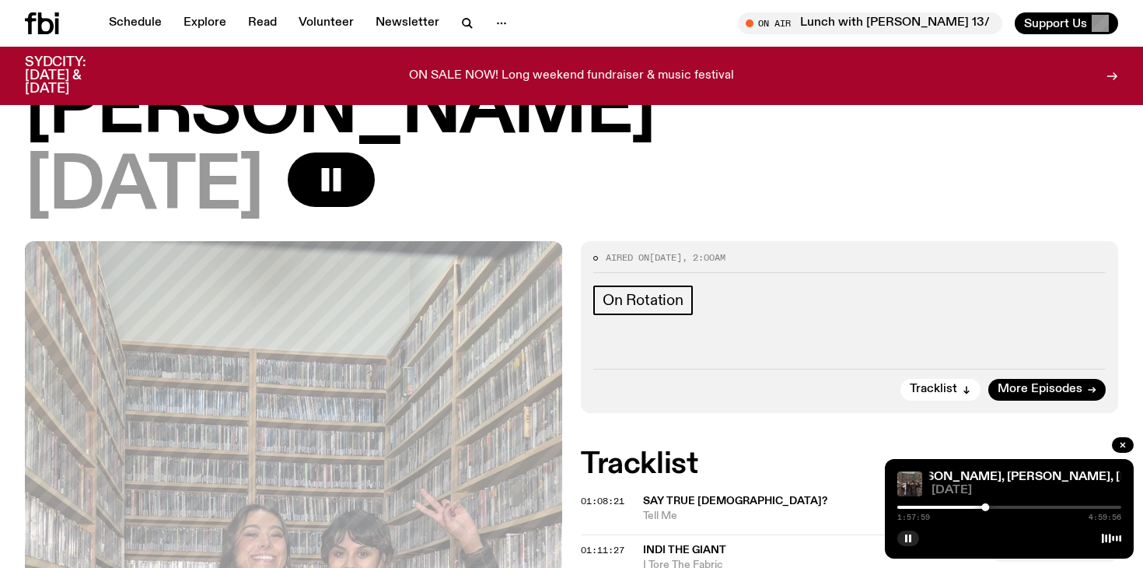
scroll to position [342, 0]
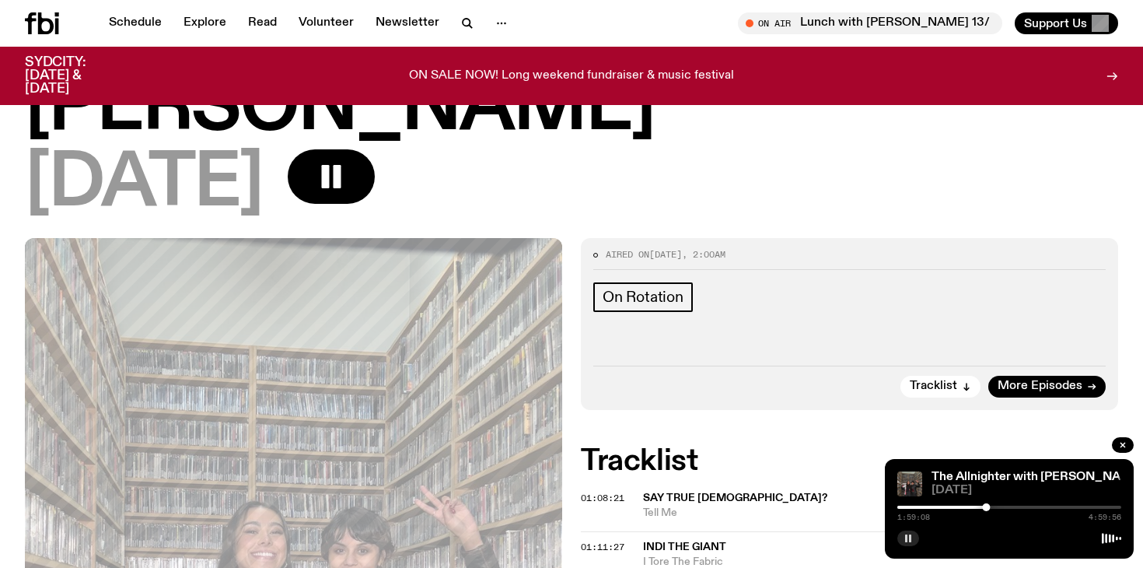
click at [905, 540] on rect "button" at bounding box center [906, 538] width 2 height 8
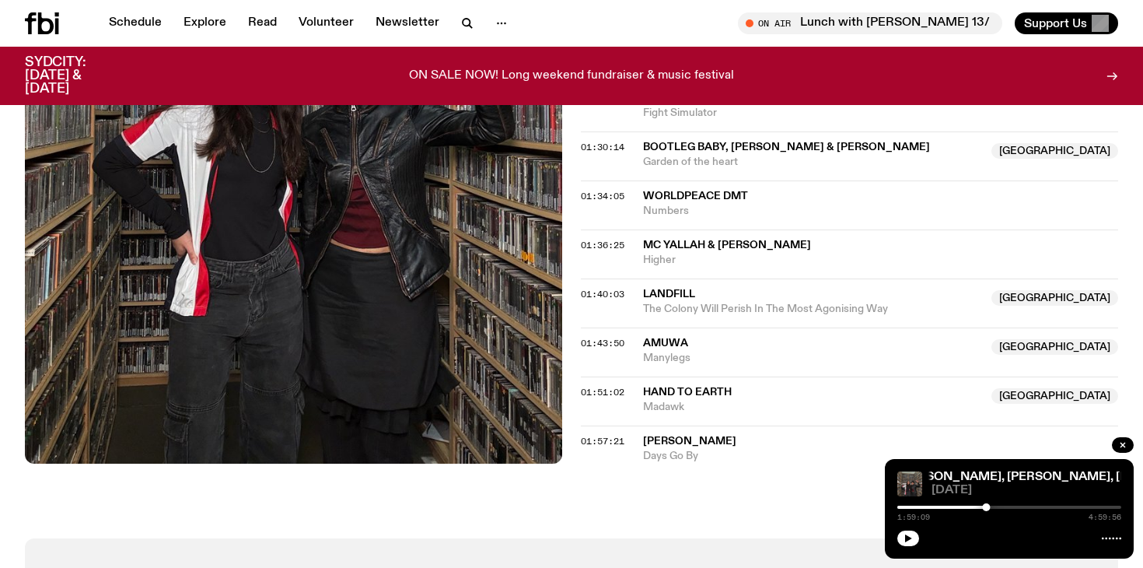
scroll to position [984, 0]
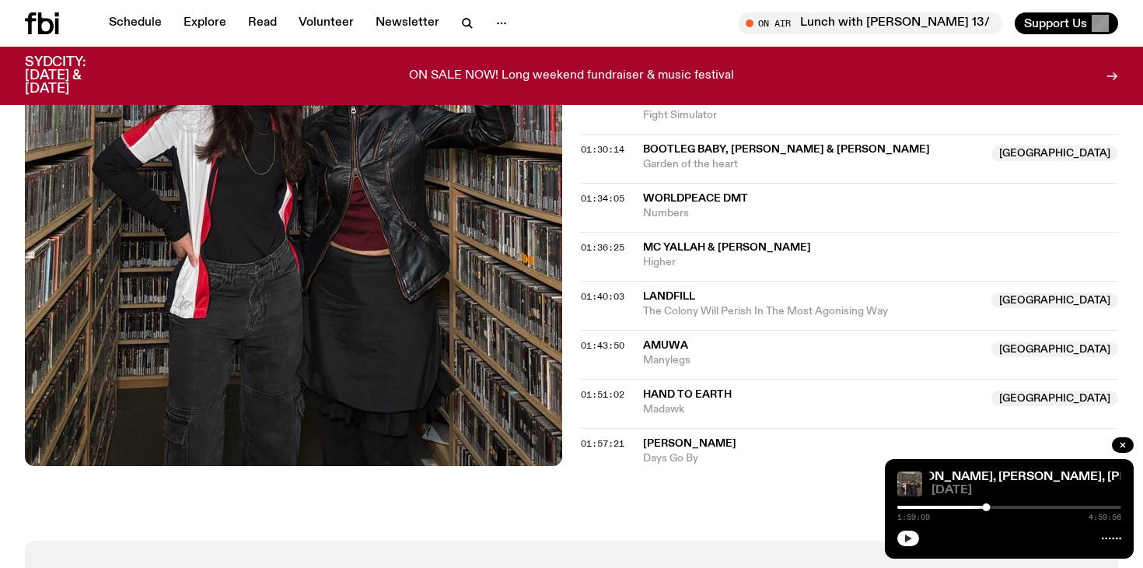
click at [906, 536] on icon "button" at bounding box center [908, 538] width 7 height 8
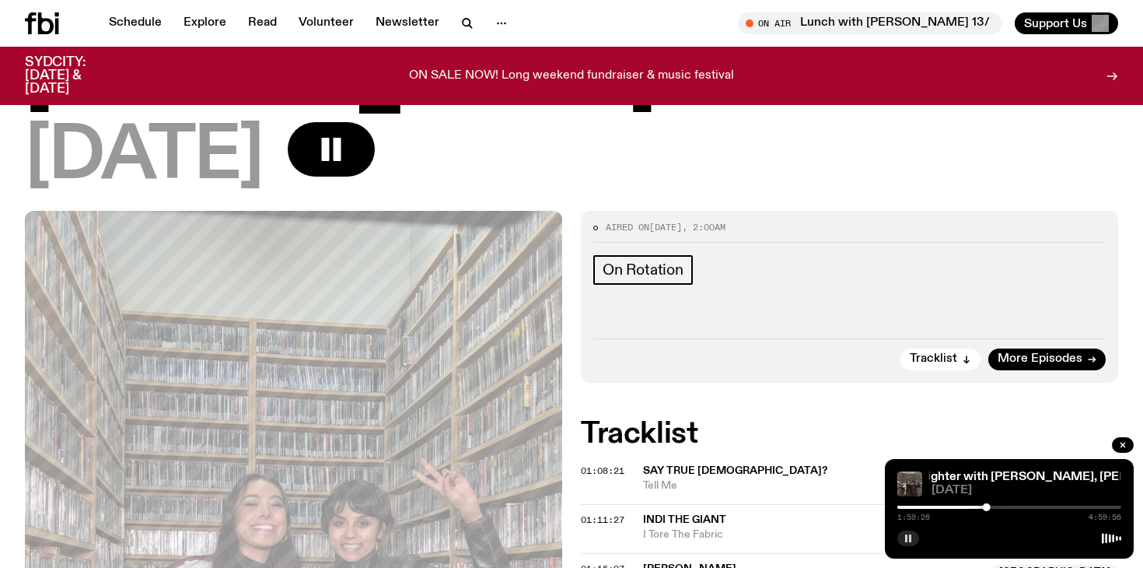
scroll to position [368, 0]
click at [909, 537] on rect "button" at bounding box center [910, 538] width 2 height 8
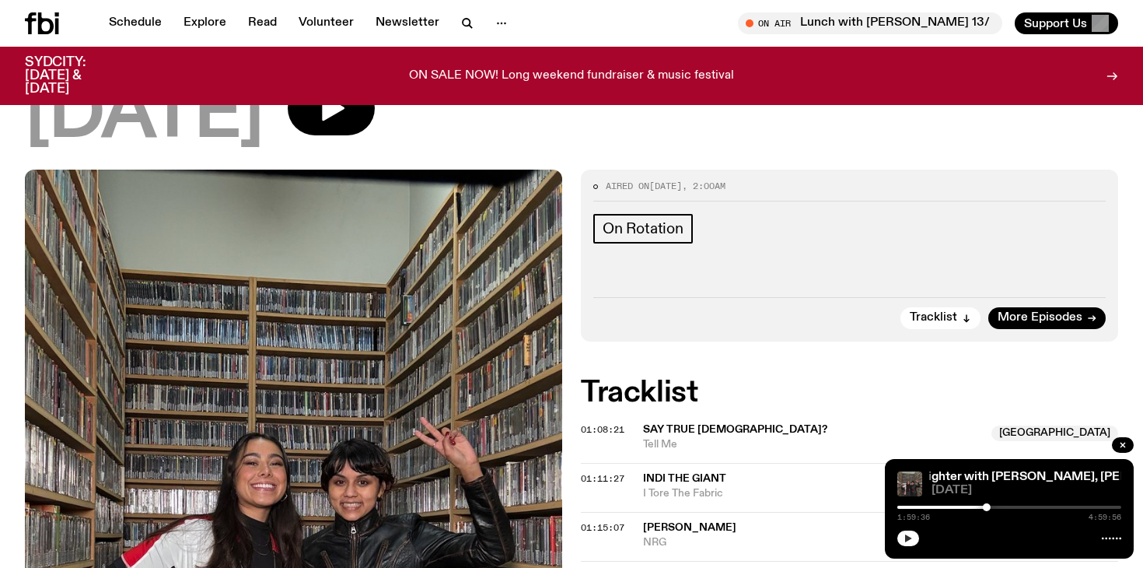
scroll to position [776, 0]
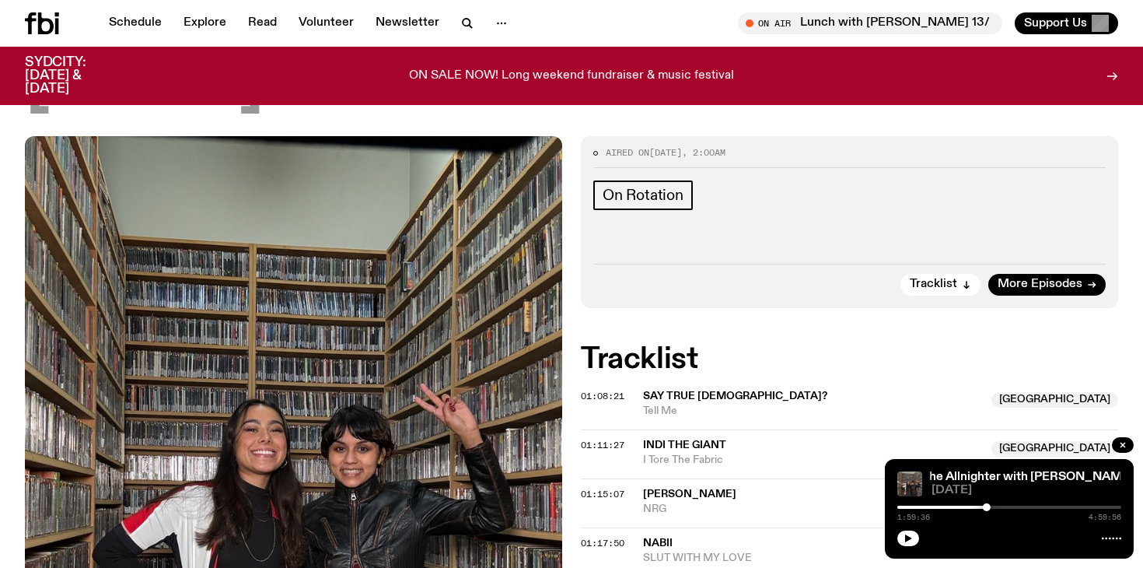
scroll to position [384, 0]
